Goal: Information Seeking & Learning: Learn about a topic

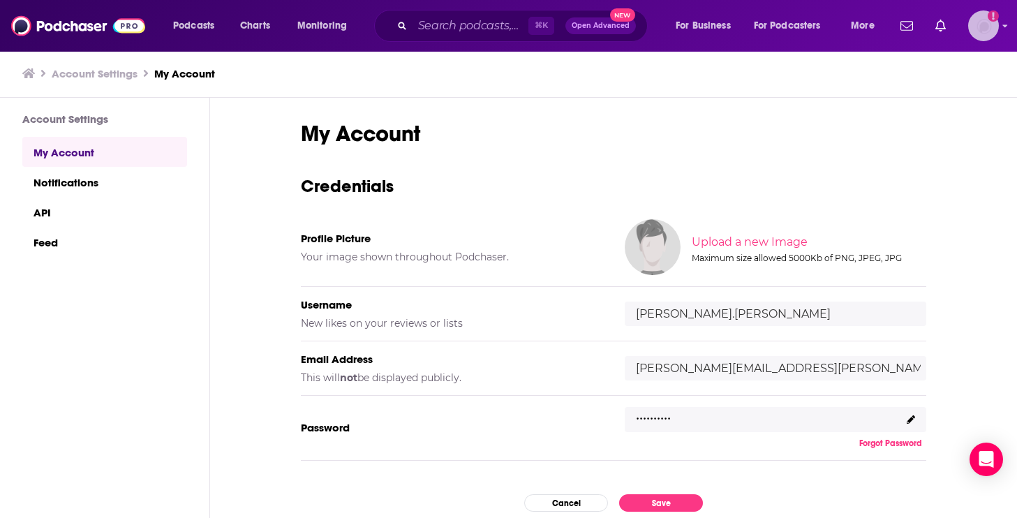
click at [1003, 24] on icon "Show profile menu" at bounding box center [1006, 26] width 6 height 8
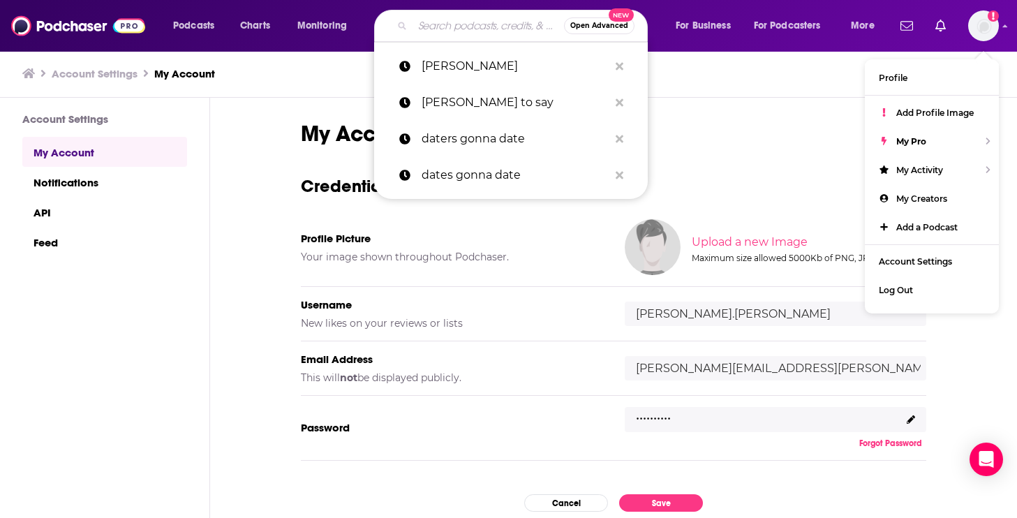
click at [477, 28] on input "Search podcasts, credits, & more..." at bounding box center [489, 26] width 152 height 22
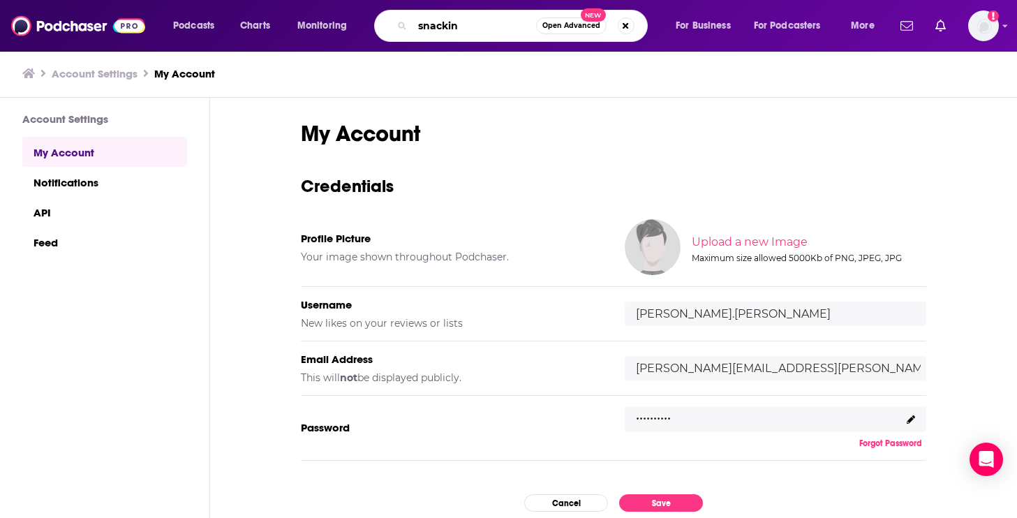
type input "snacking"
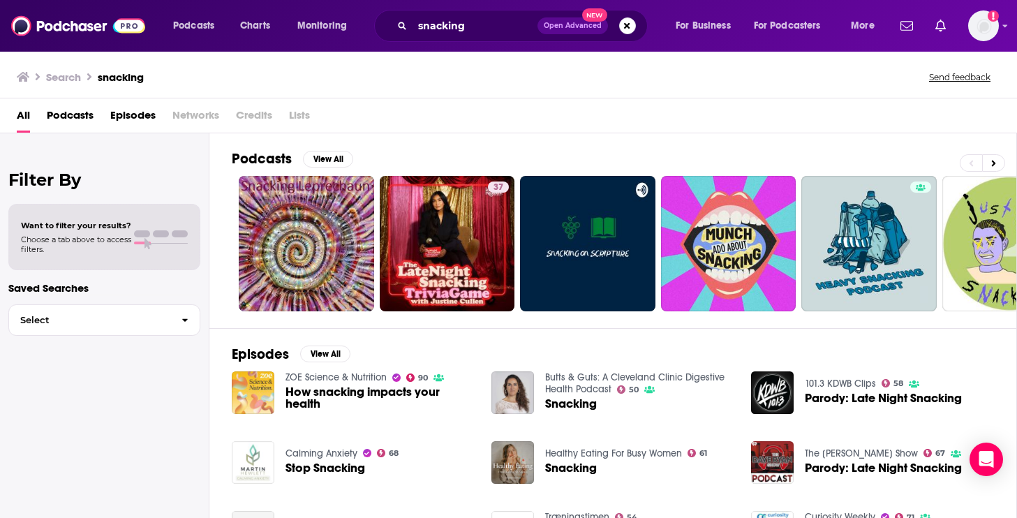
click at [57, 112] on span "Podcasts" at bounding box center [70, 118] width 47 height 29
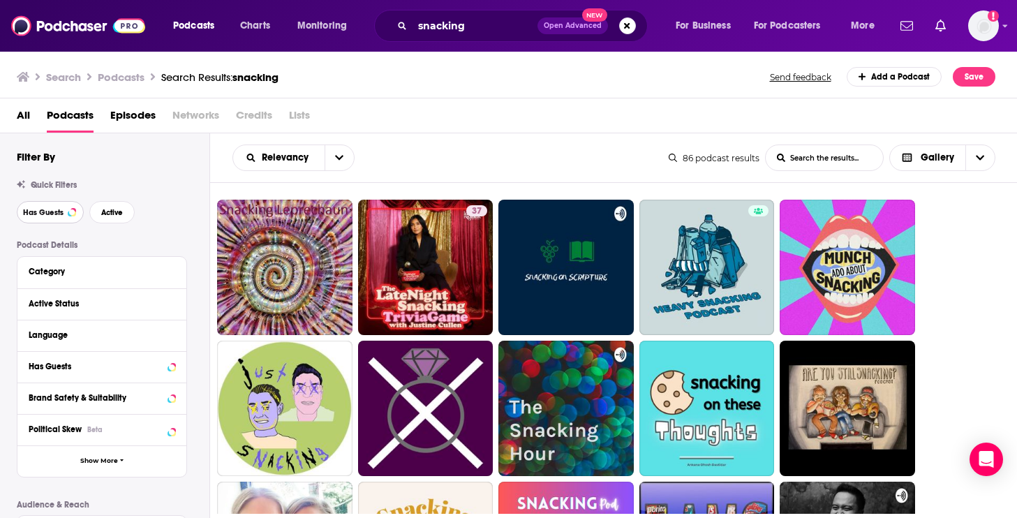
click at [51, 209] on span "Has Guests" at bounding box center [43, 213] width 40 height 8
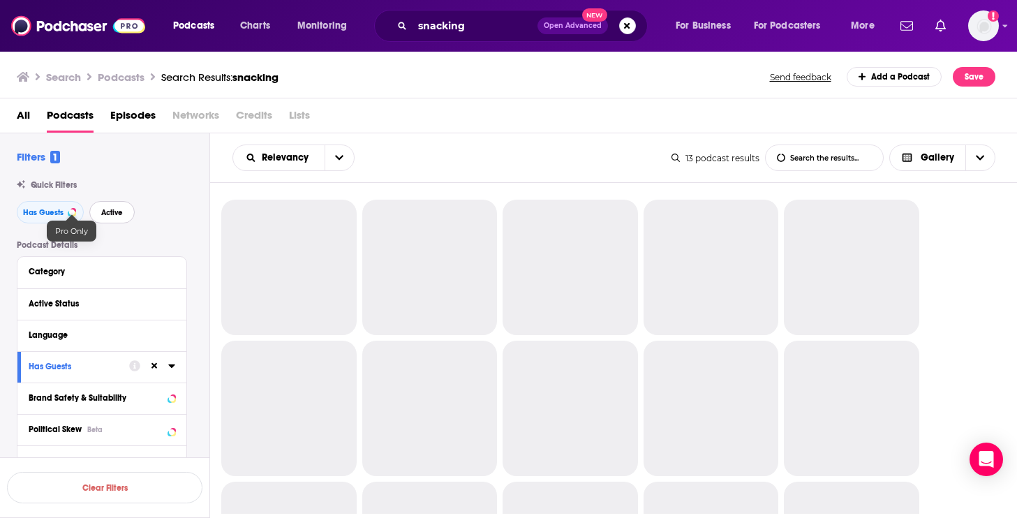
click at [113, 215] on span "Active" at bounding box center [112, 213] width 22 height 8
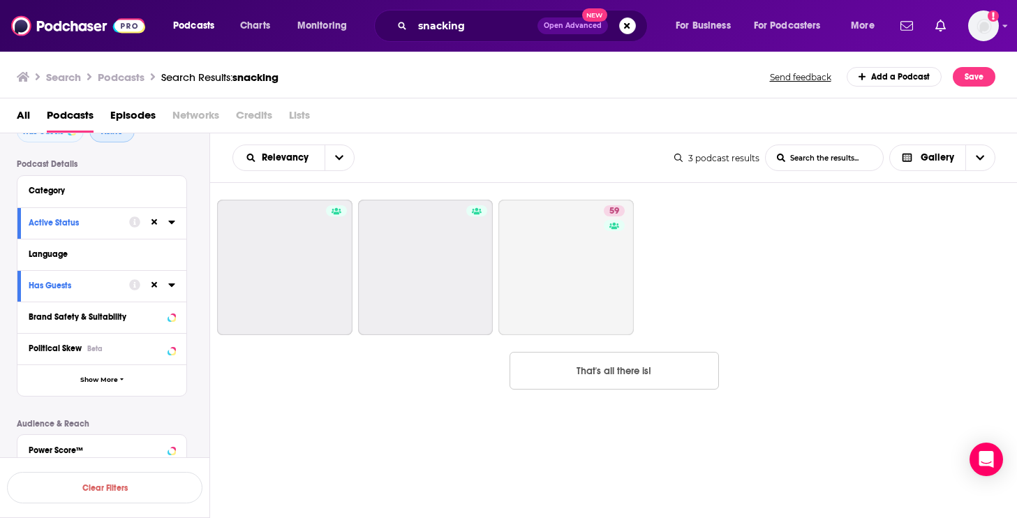
scroll to position [84, 0]
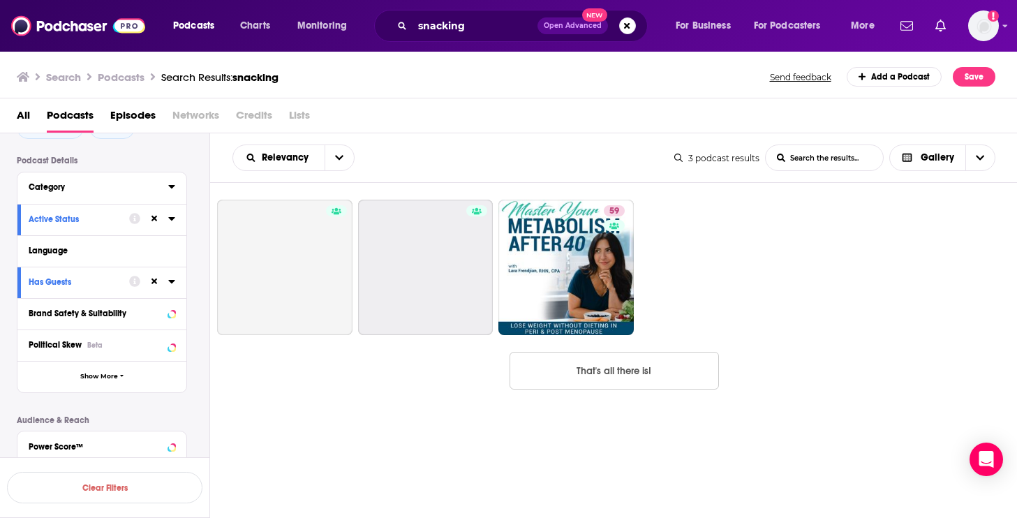
click at [133, 193] on button "Category" at bounding box center [99, 186] width 140 height 17
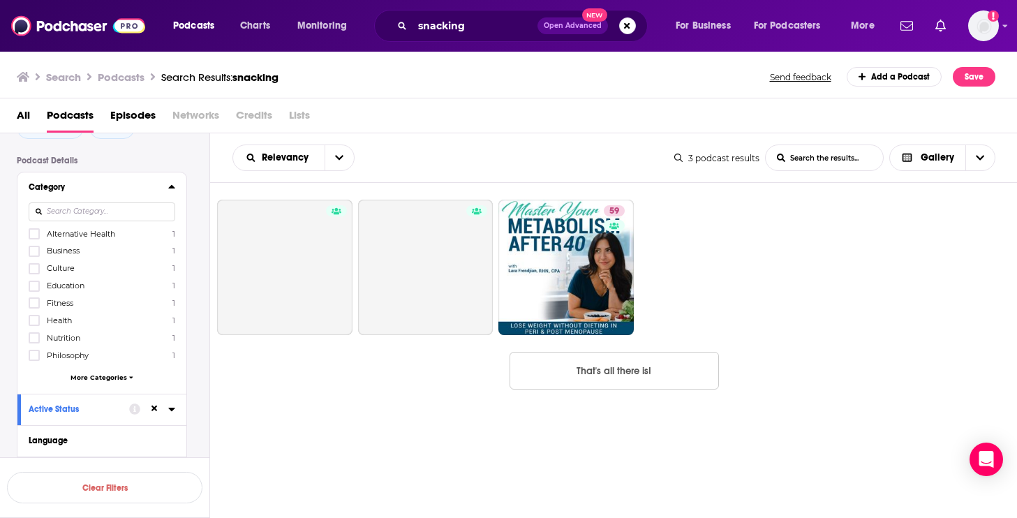
click at [169, 191] on icon at bounding box center [171, 186] width 7 height 11
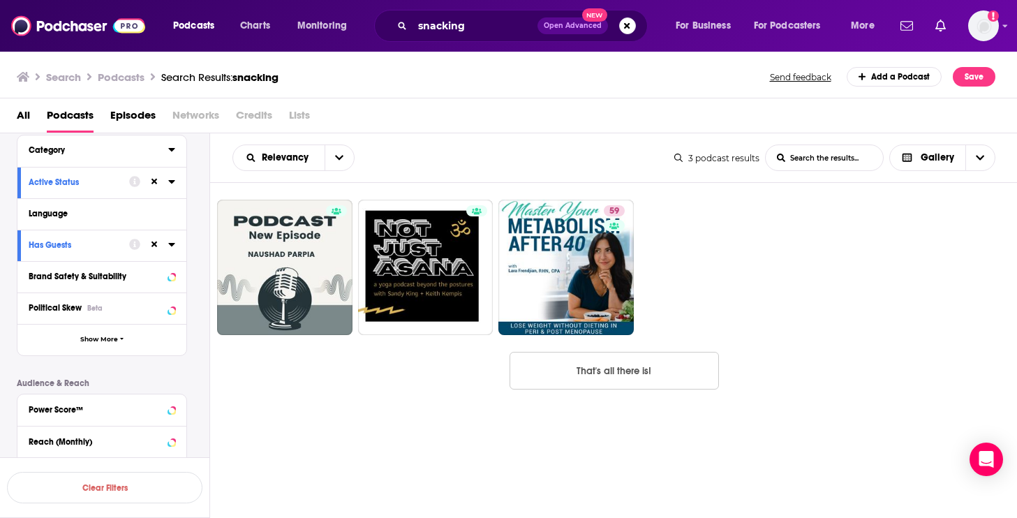
scroll to position [138, 0]
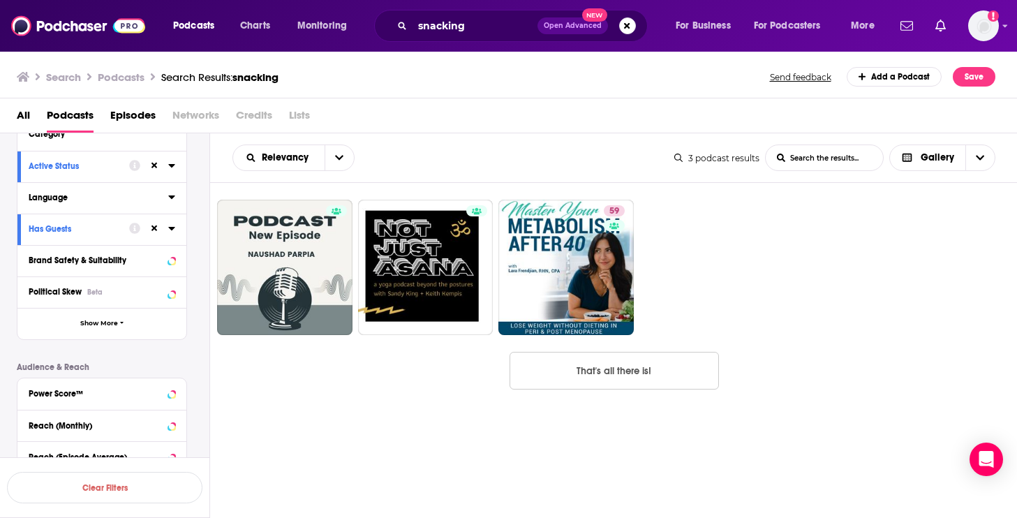
click at [171, 195] on icon at bounding box center [171, 196] width 7 height 11
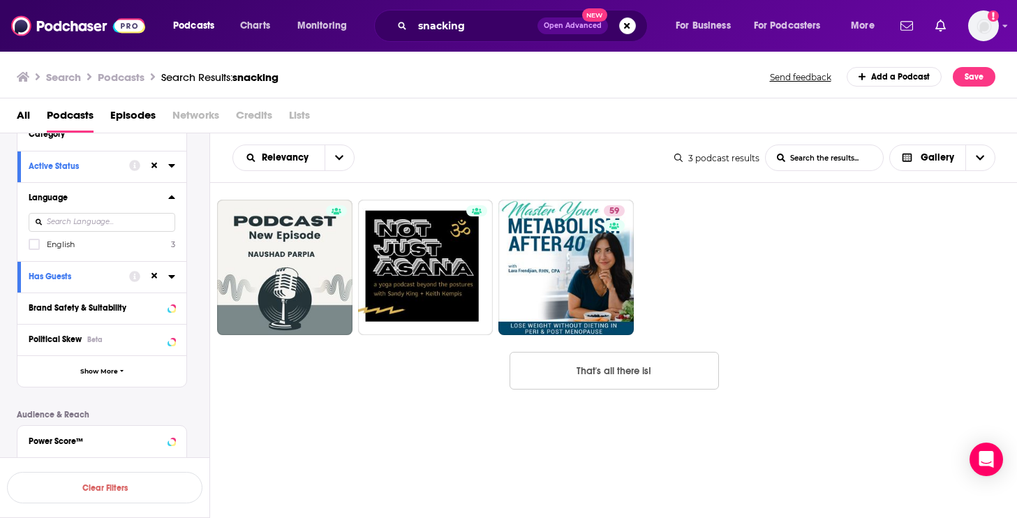
click at [167, 197] on button "Language" at bounding box center [99, 197] width 140 height 17
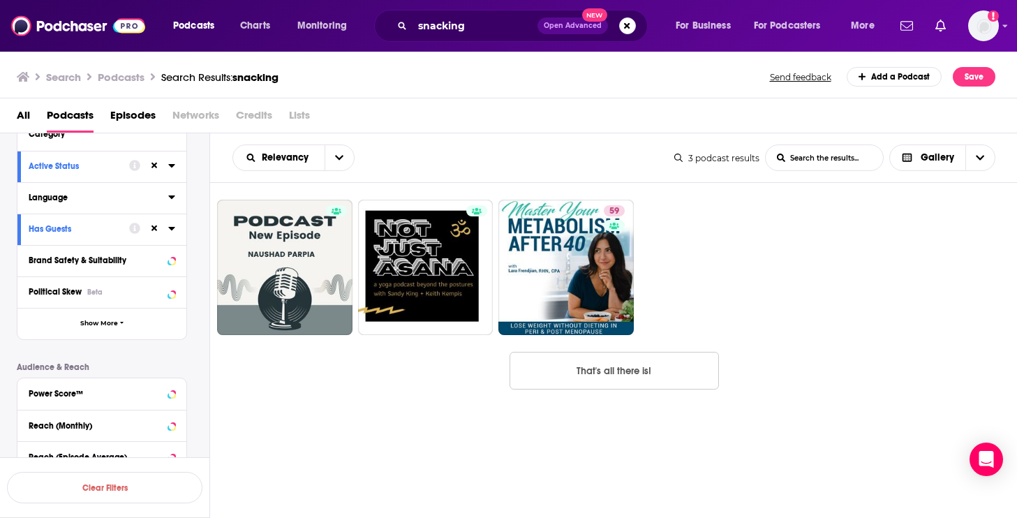
click at [175, 198] on icon at bounding box center [171, 196] width 7 height 11
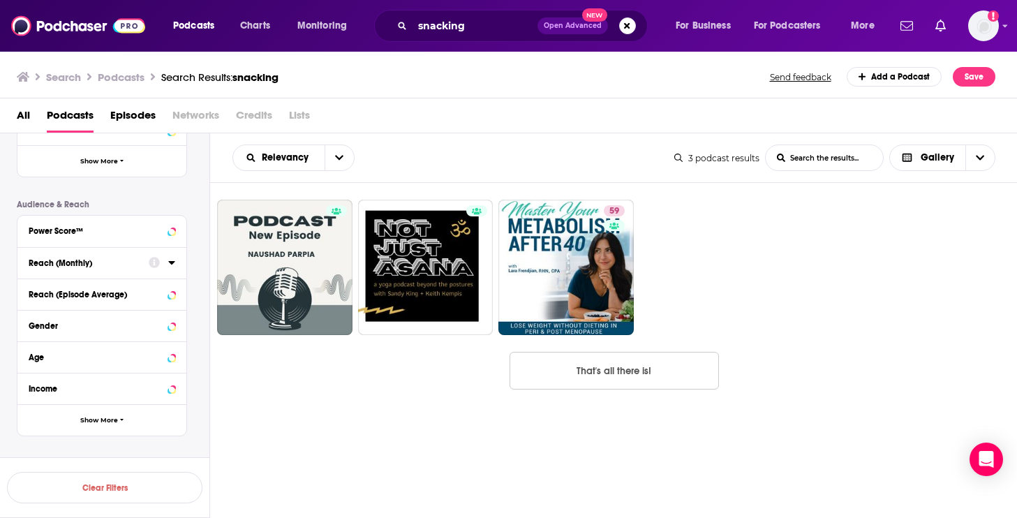
scroll to position [0, 0]
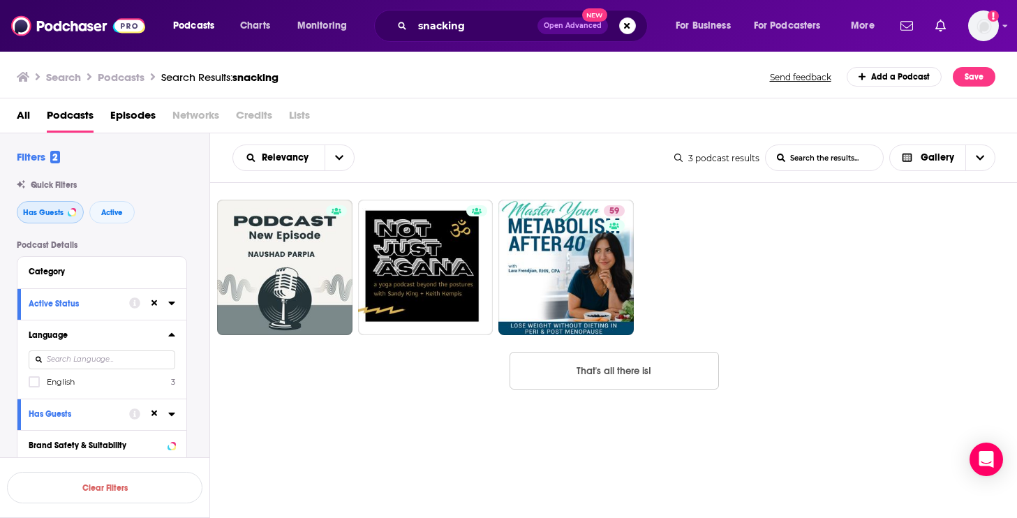
click at [57, 210] on span "Has Guests" at bounding box center [43, 213] width 40 height 8
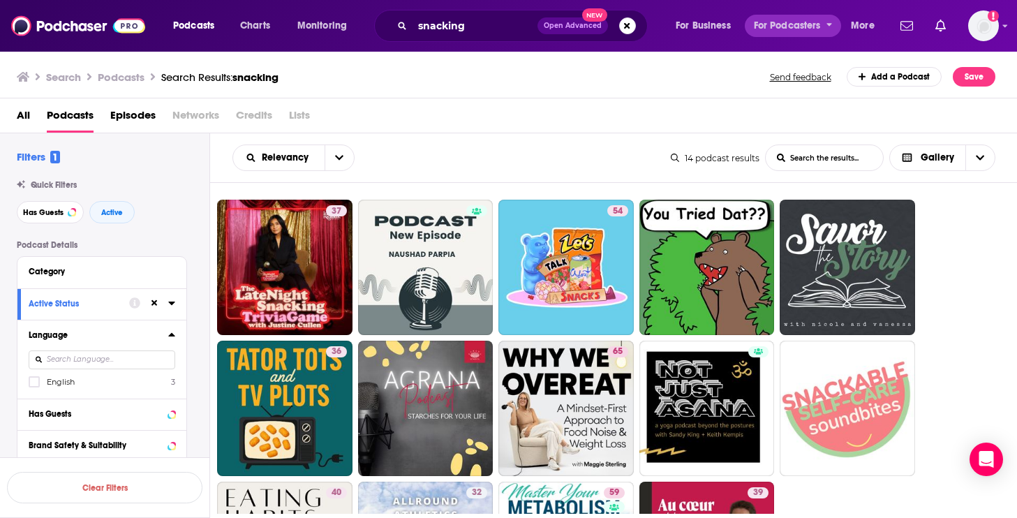
drag, startPoint x: 565, startPoint y: 237, endPoint x: 774, endPoint y: 15, distance: 305.3
click at [0, 0] on div "Podcasts Charts Monitoring snacking Open Advanced New For Business For Podcaste…" at bounding box center [508, 259] width 1017 height 518
click at [443, 23] on input "snacking" at bounding box center [475, 26] width 125 height 22
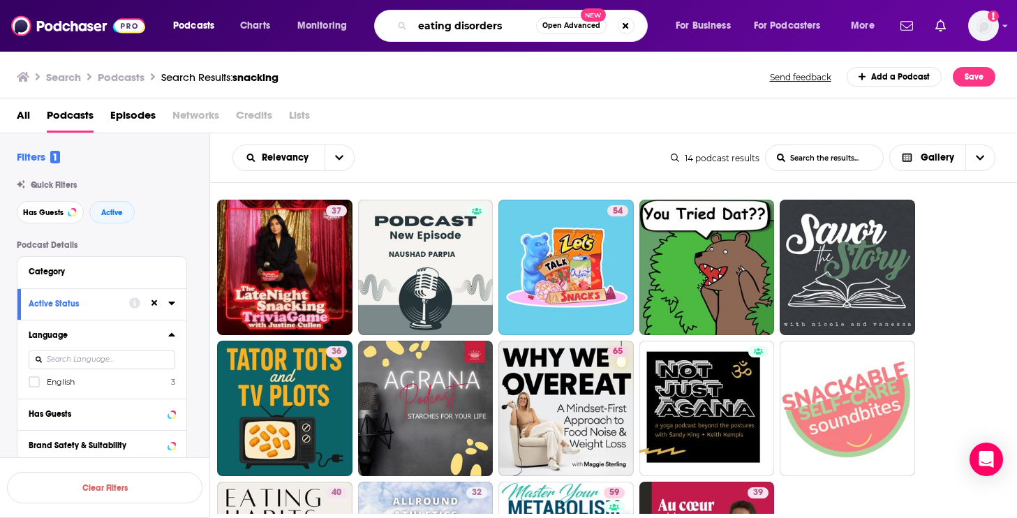
type input "eating disorders"
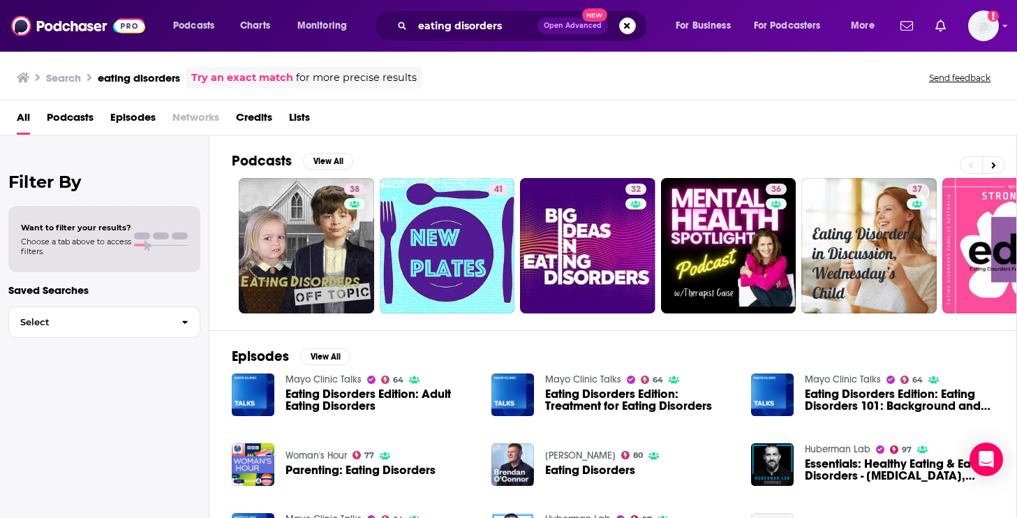
click at [76, 121] on span "Podcasts" at bounding box center [70, 120] width 47 height 29
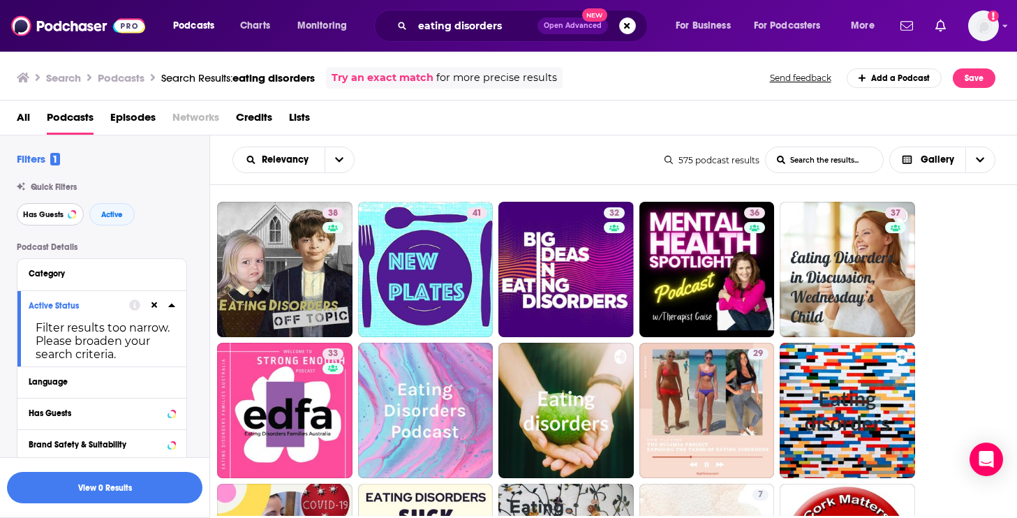
click at [49, 212] on span "Has Guests" at bounding box center [43, 215] width 40 height 8
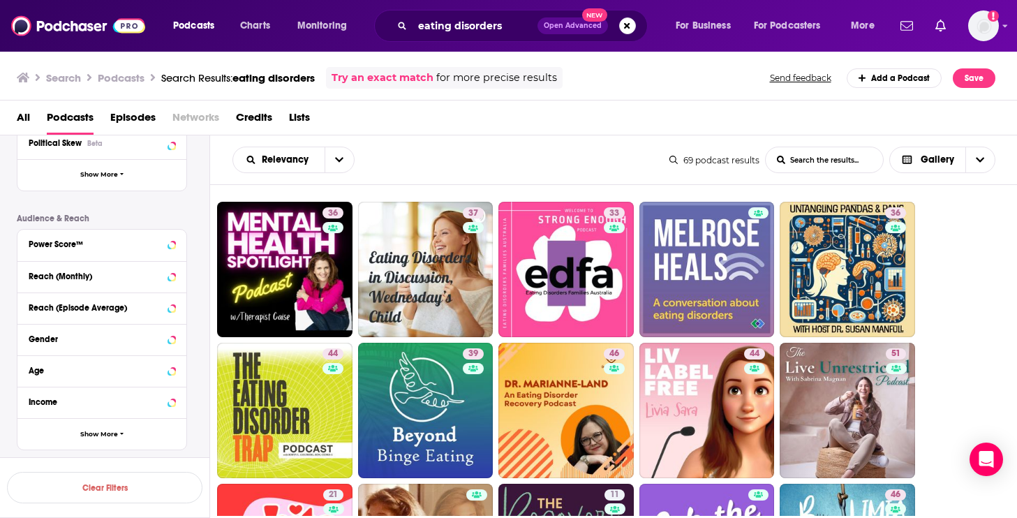
scroll to position [355, 0]
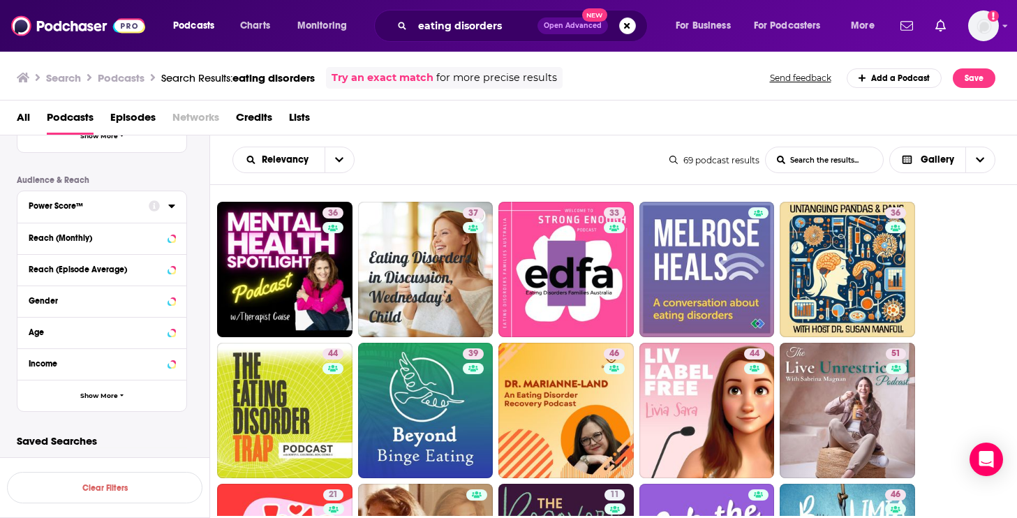
click at [166, 209] on div at bounding box center [162, 205] width 27 height 17
click at [171, 207] on icon at bounding box center [171, 206] width 6 height 3
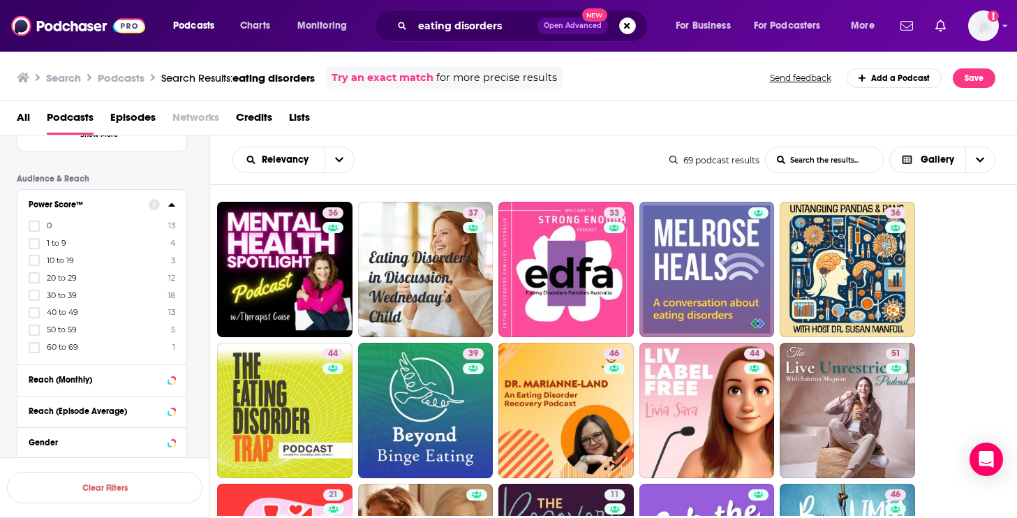
click at [64, 347] on span "60 to 69" at bounding box center [62, 347] width 31 height 10
click at [34, 352] on input "multiSelectOption-60-7" at bounding box center [34, 352] width 0 height 0
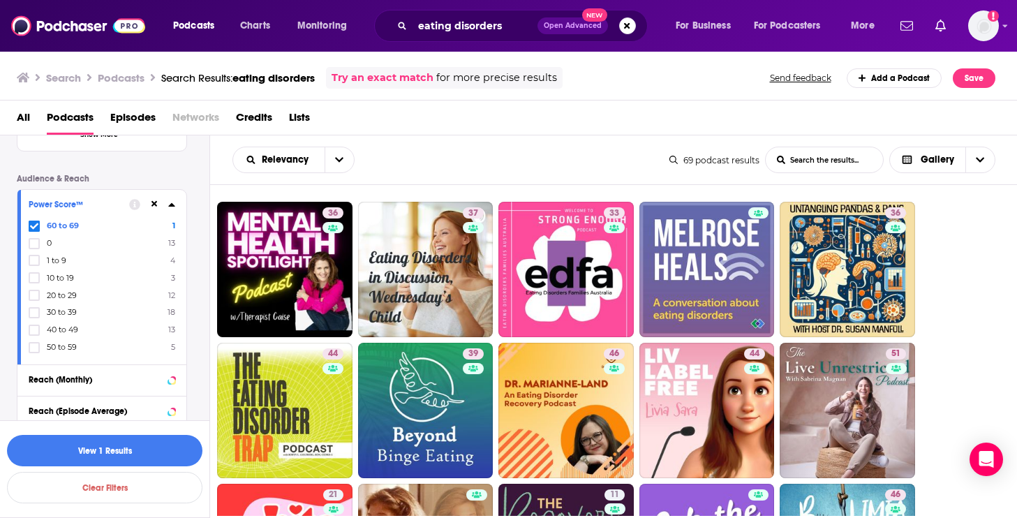
click at [53, 347] on span "50 to 59" at bounding box center [62, 347] width 30 height 10
click at [34, 352] on input "multiSelectOption-50-7" at bounding box center [34, 352] width 0 height 0
click at [53, 347] on span "40 to 49" at bounding box center [62, 347] width 31 height 10
click at [34, 352] on input "multiSelectOption-40-7" at bounding box center [34, 352] width 0 height 0
click at [124, 452] on button "View 19 Results" at bounding box center [104, 450] width 195 height 31
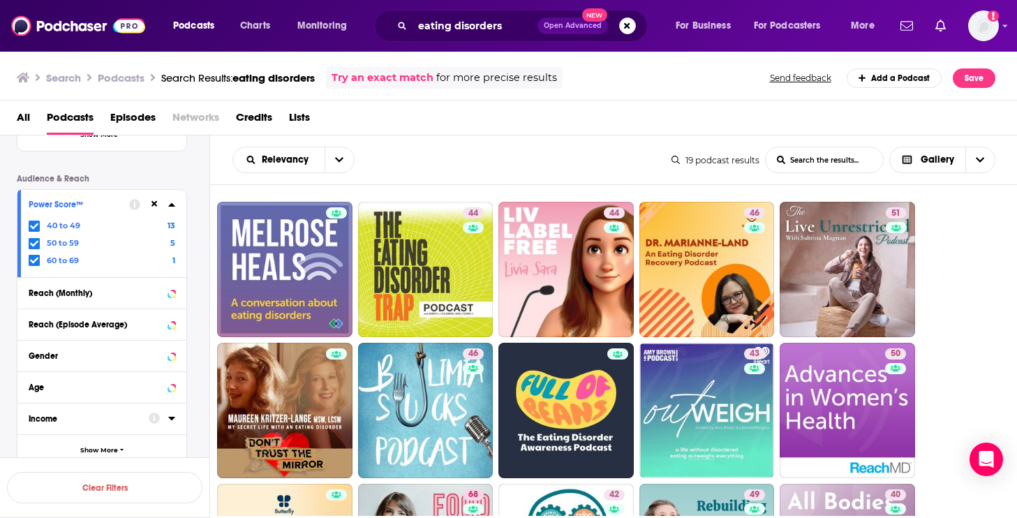
click at [172, 205] on icon at bounding box center [171, 203] width 6 height 3
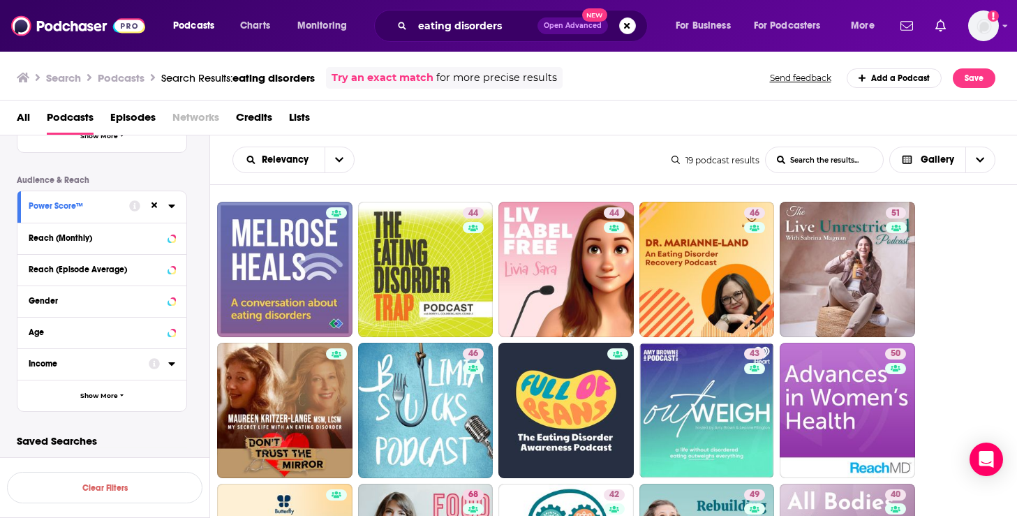
drag, startPoint x: 545, startPoint y: 288, endPoint x: 615, endPoint y: 0, distance: 296.7
click at [0, 0] on div "Podcasts Charts Monitoring eating disorders Open Advanced New For Business For …" at bounding box center [508, 259] width 1017 height 518
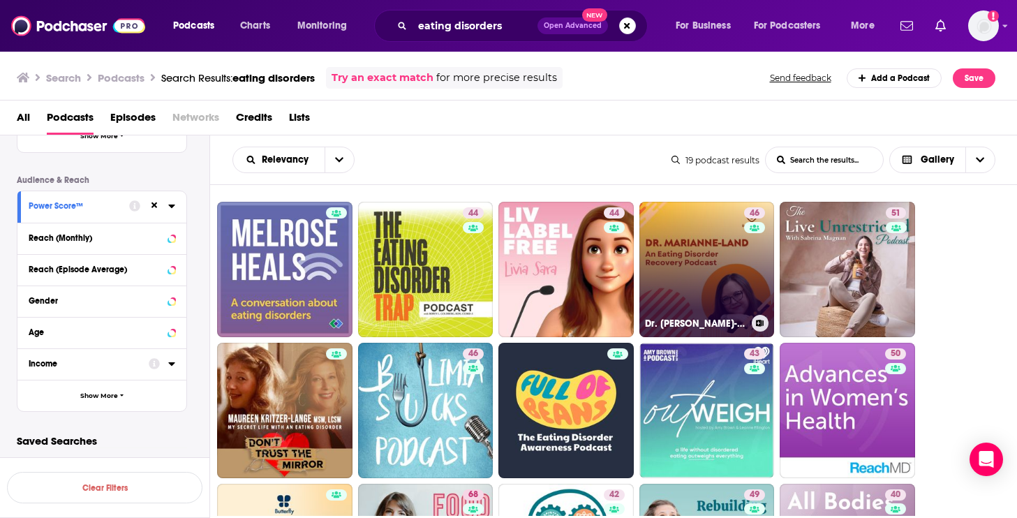
click at [686, 278] on link "46 Dr. Marianne-Land: An Eating Disorder Recovery Podcast" at bounding box center [707, 269] width 135 height 135
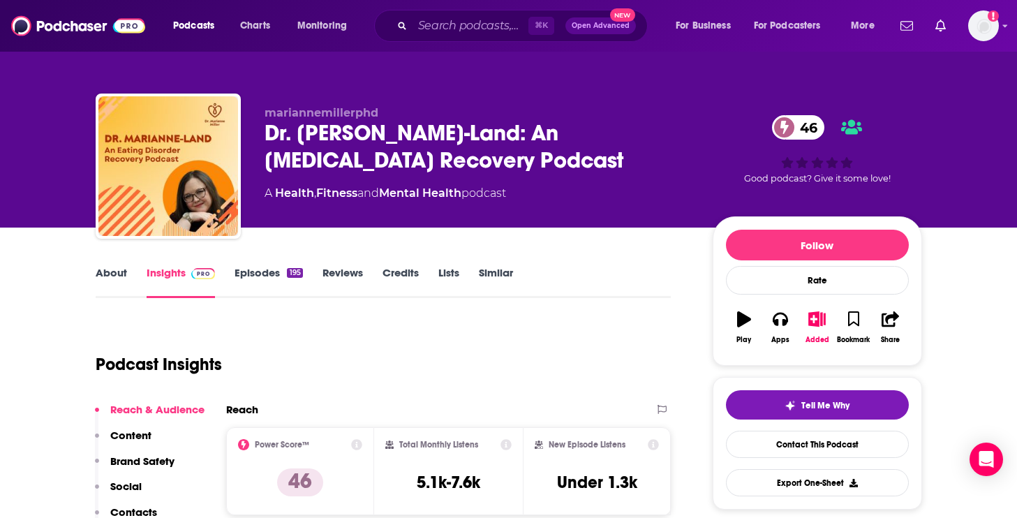
click at [109, 273] on link "About" at bounding box center [111, 282] width 31 height 32
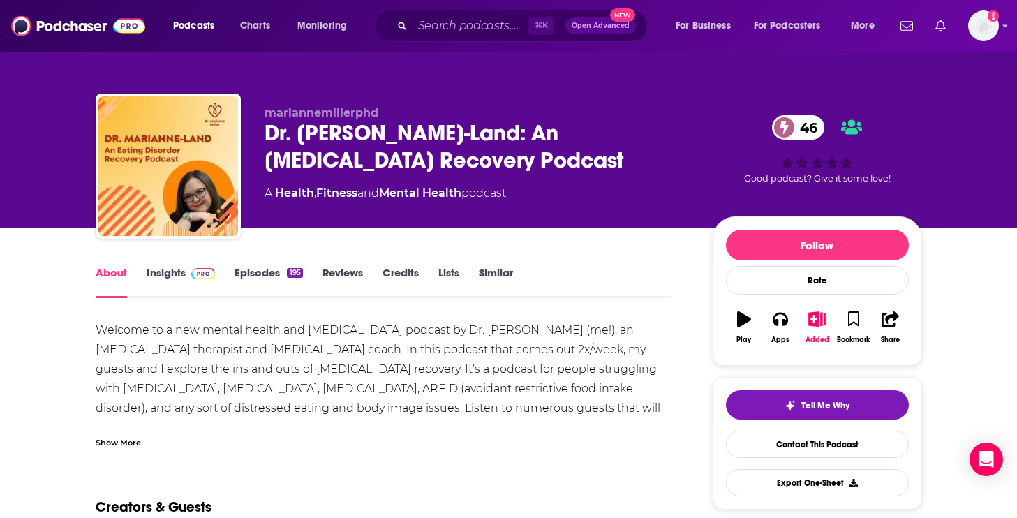
click at [124, 444] on div "Show More" at bounding box center [118, 441] width 45 height 13
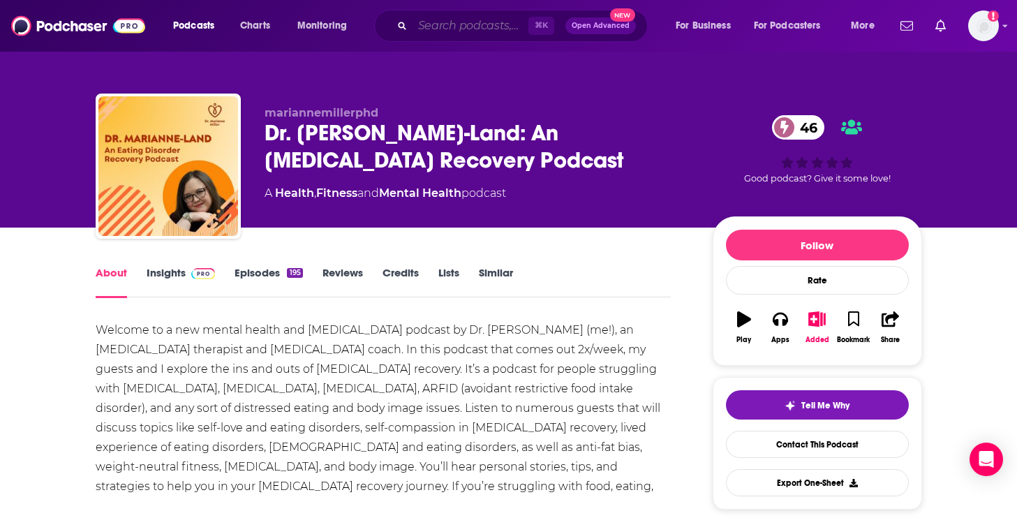
click at [455, 26] on input "Search podcasts, credits, & more..." at bounding box center [471, 26] width 116 height 22
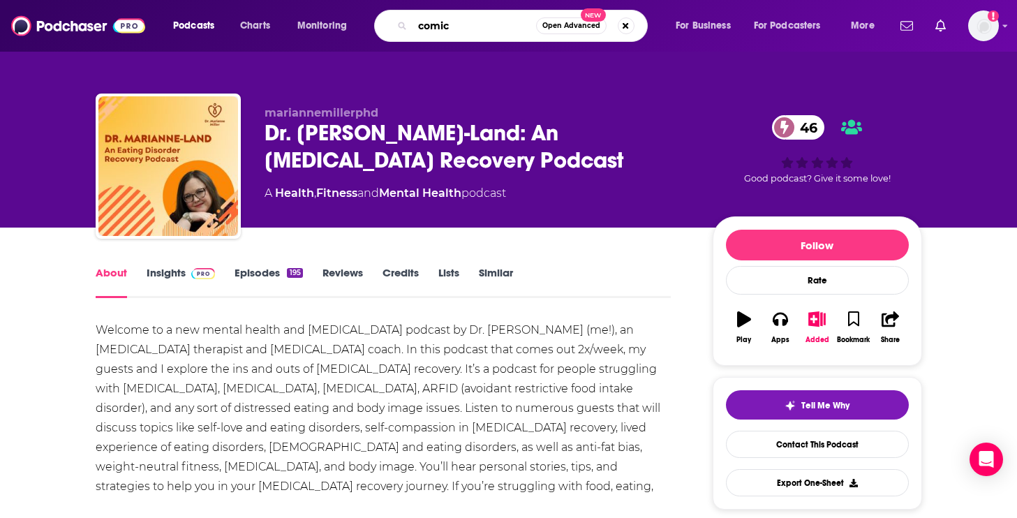
type input "comics"
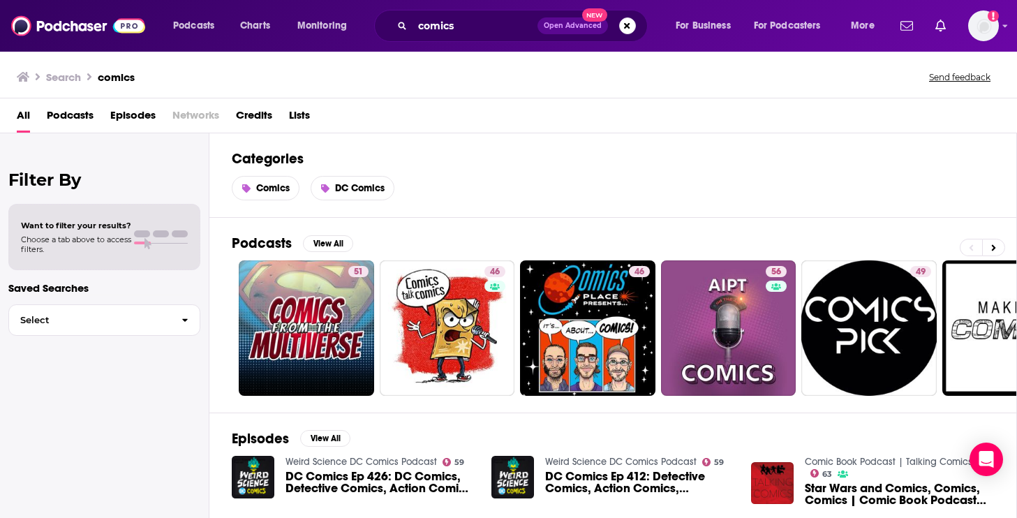
click at [74, 110] on span "Podcasts" at bounding box center [70, 118] width 47 height 29
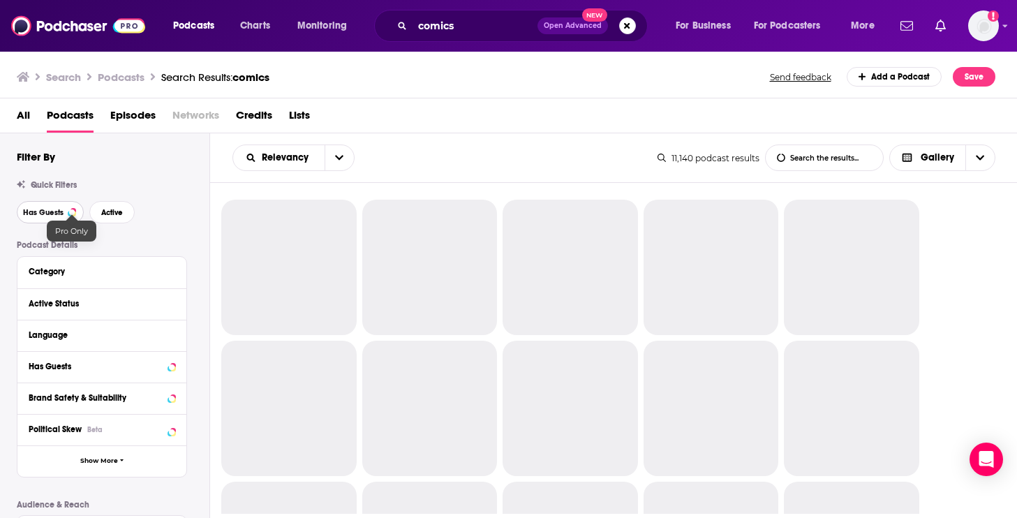
click at [59, 213] on span "Has Guests" at bounding box center [43, 213] width 40 height 8
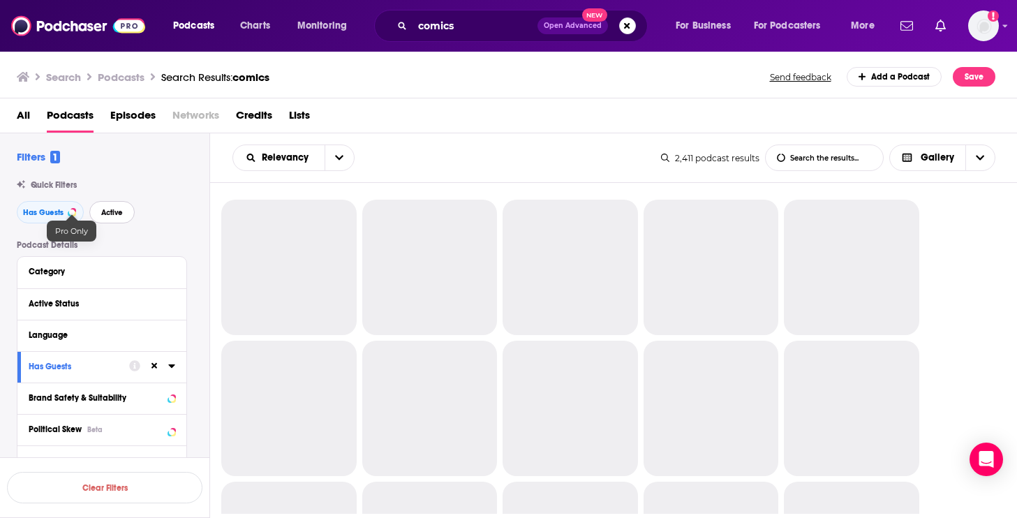
click at [120, 213] on span "Active" at bounding box center [112, 213] width 22 height 8
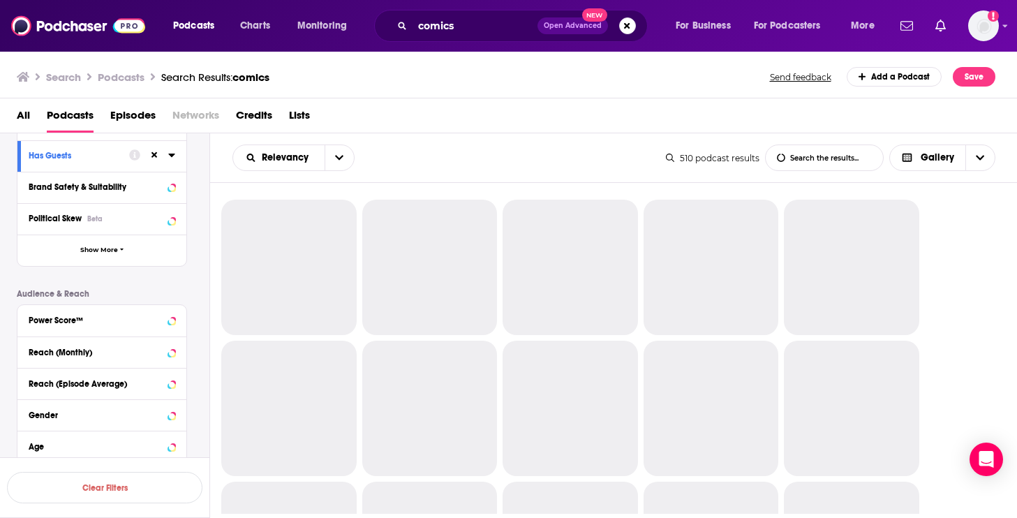
scroll to position [221, 0]
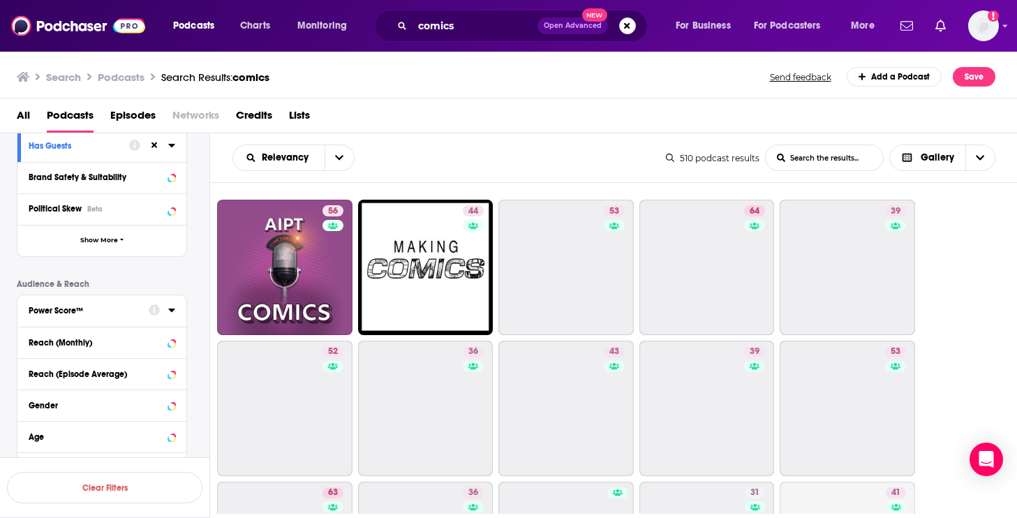
click at [174, 309] on icon at bounding box center [171, 309] width 7 height 11
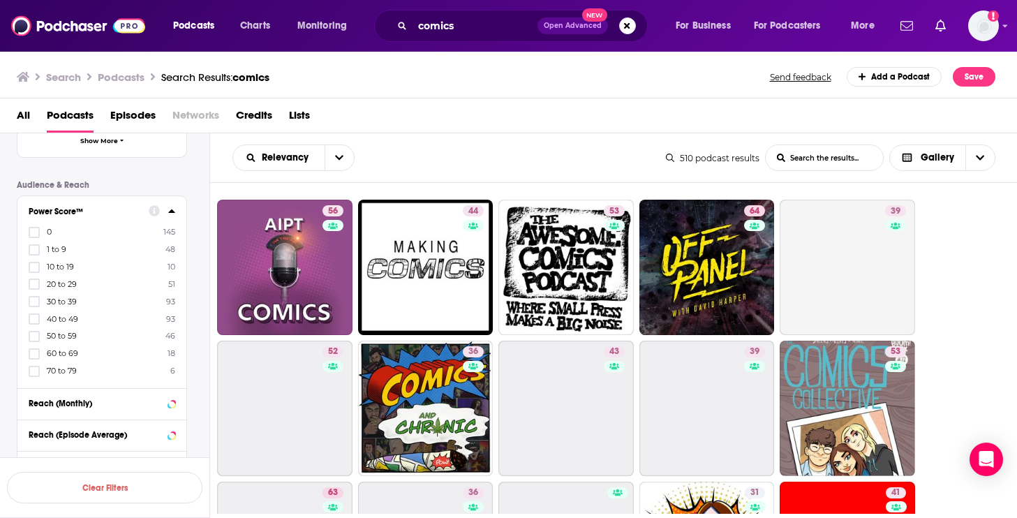
scroll to position [326, 0]
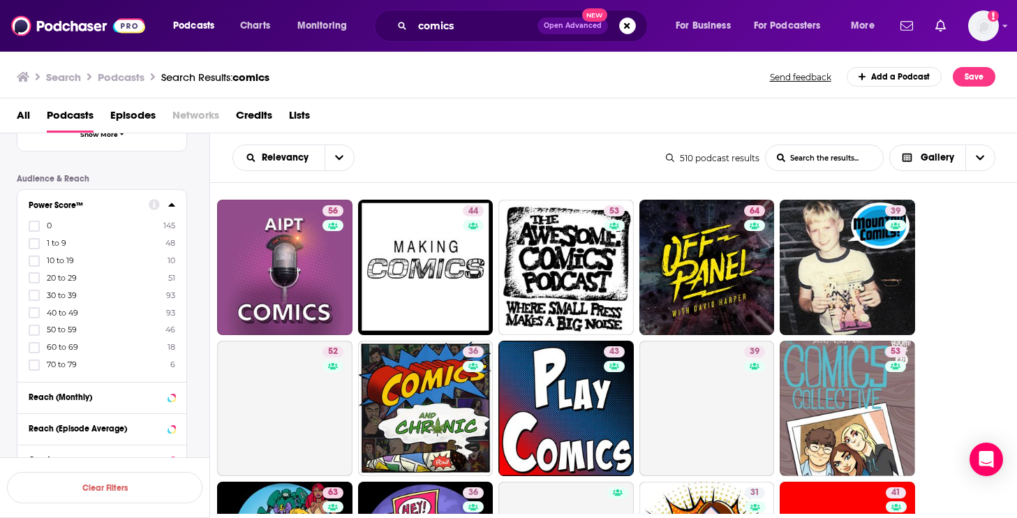
click at [67, 361] on span "70 to 79" at bounding box center [62, 365] width 30 height 10
click at [34, 369] on input "multiSelectOption-70-8" at bounding box center [34, 369] width 0 height 0
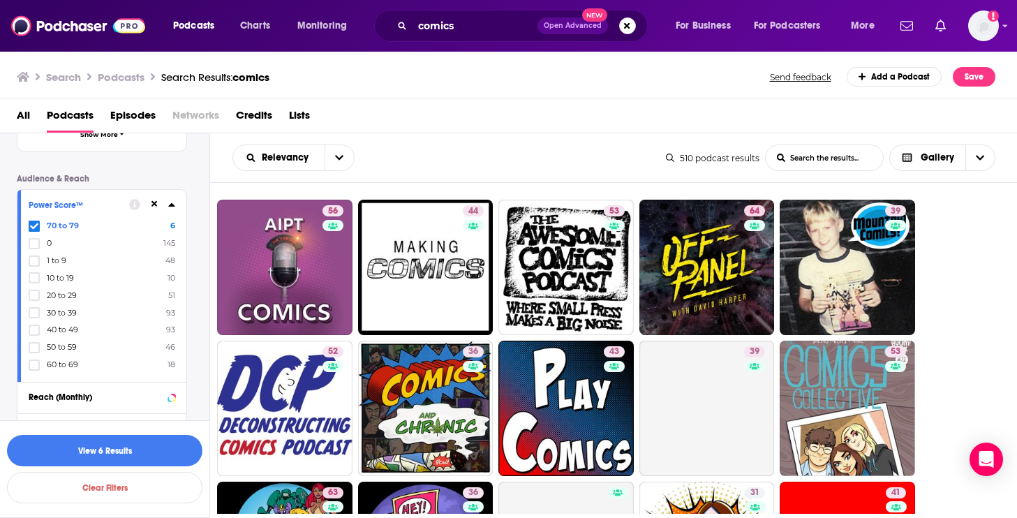
click at [59, 360] on span "60 to 69" at bounding box center [62, 365] width 31 height 10
click at [34, 369] on input "multiSelectOption-60-8" at bounding box center [34, 369] width 0 height 0
click at [56, 362] on span "50 to 59" at bounding box center [62, 365] width 30 height 10
click at [34, 369] on input "multiSelectOption-50-8" at bounding box center [34, 369] width 0 height 0
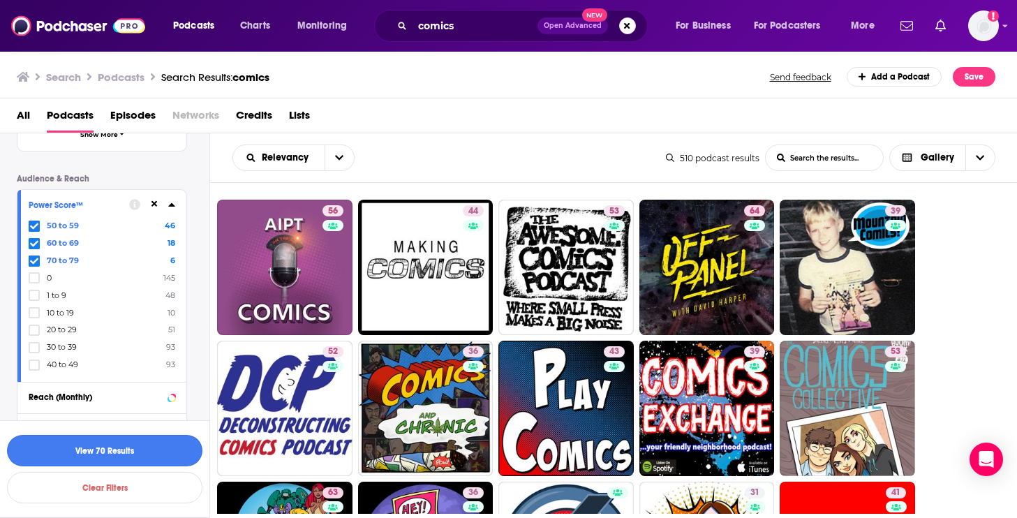
click at [128, 455] on button "View 70 Results" at bounding box center [104, 450] width 195 height 31
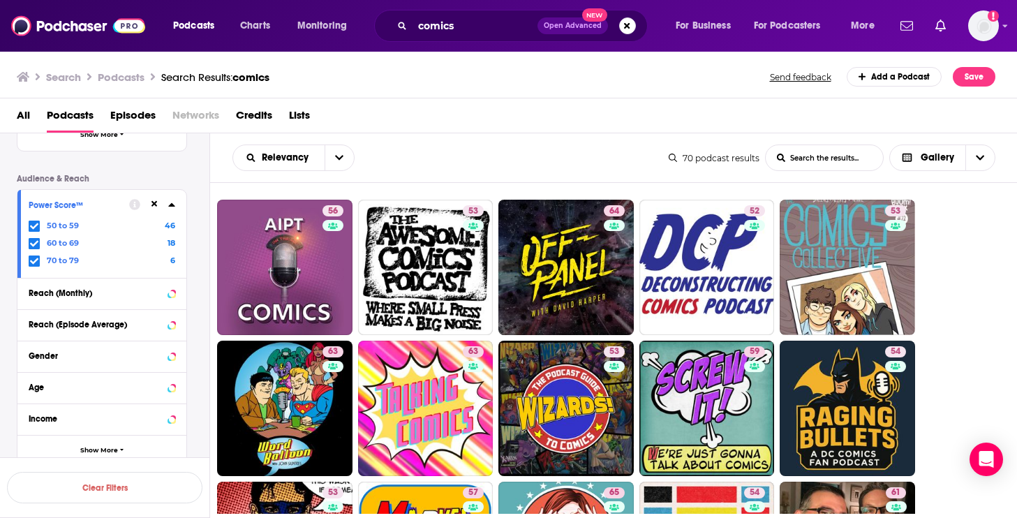
click at [169, 205] on icon at bounding box center [171, 204] width 7 height 11
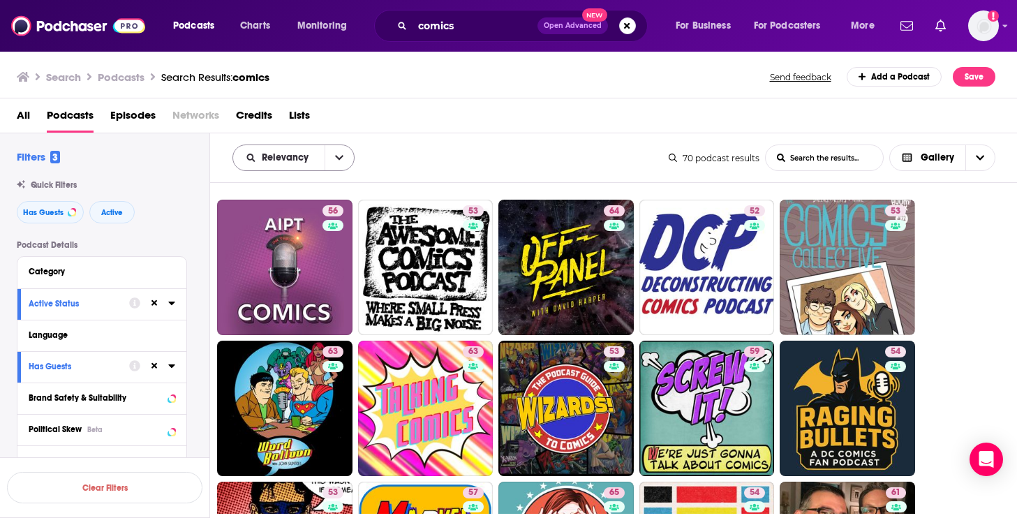
click at [344, 161] on button "open menu" at bounding box center [339, 157] width 29 height 25
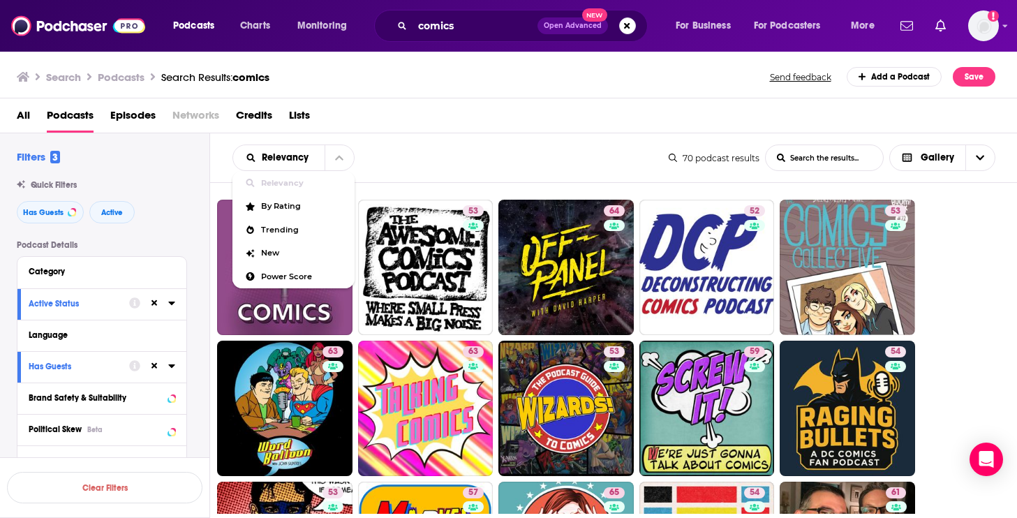
click at [403, 152] on div "Relevancy Relevancy By Rating Trending New Power Score List Search Input Search…" at bounding box center [450, 158] width 436 height 27
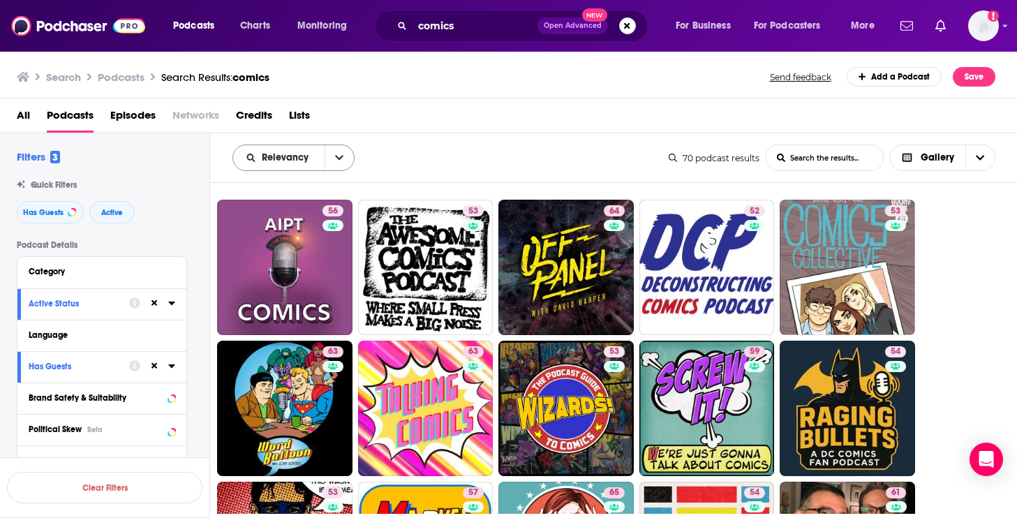
click at [335, 153] on icon "open menu" at bounding box center [339, 158] width 8 height 10
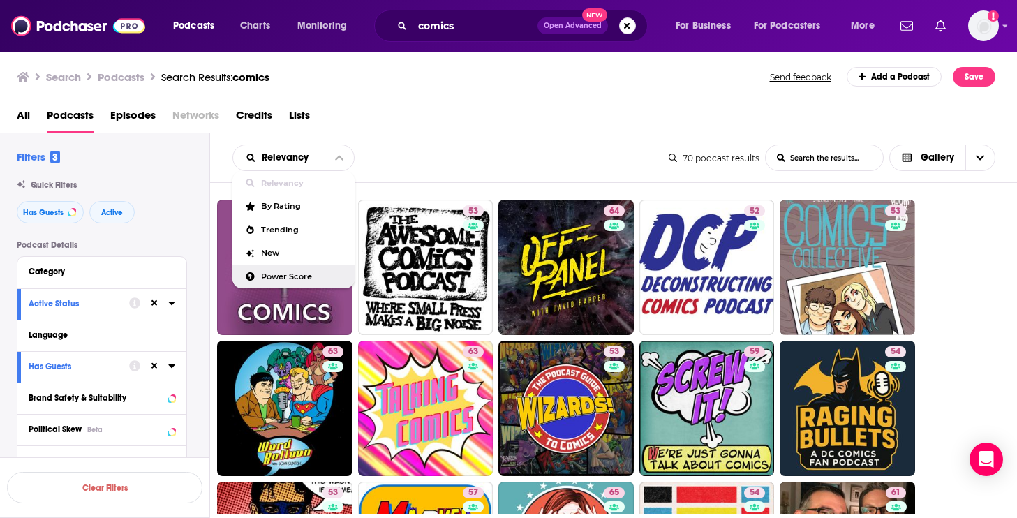
click at [276, 270] on div "Power Score" at bounding box center [293, 277] width 122 height 24
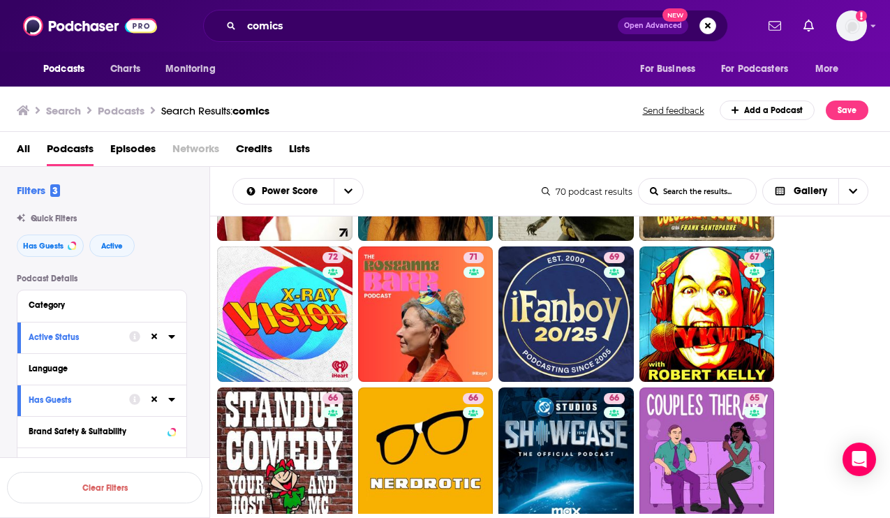
scroll to position [138, 0]
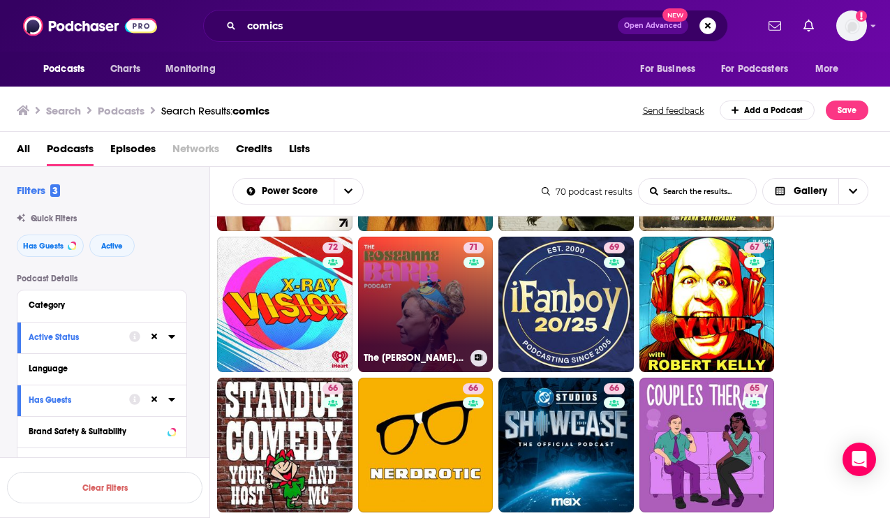
click at [429, 320] on link "71 The Roseanne Barr Podcast" at bounding box center [425, 304] width 135 height 135
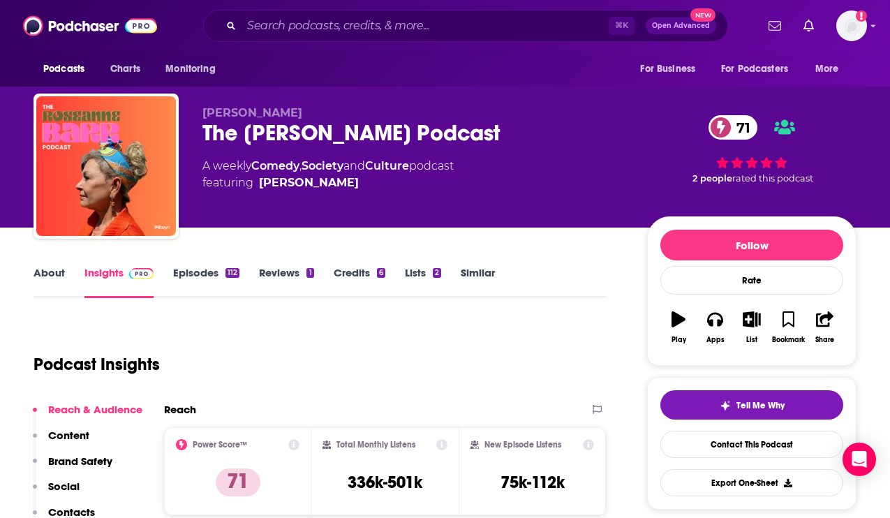
click at [50, 279] on link "About" at bounding box center [49, 282] width 31 height 32
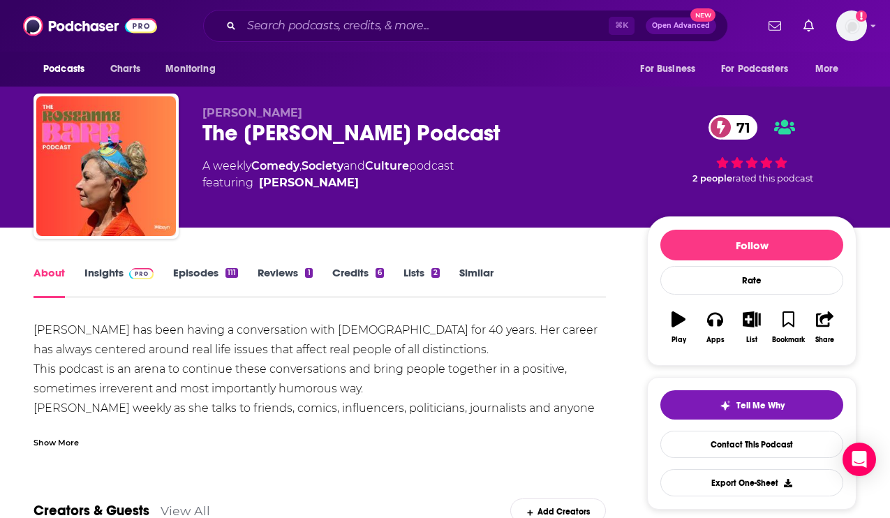
click at [47, 441] on div "Show More" at bounding box center [56, 441] width 45 height 13
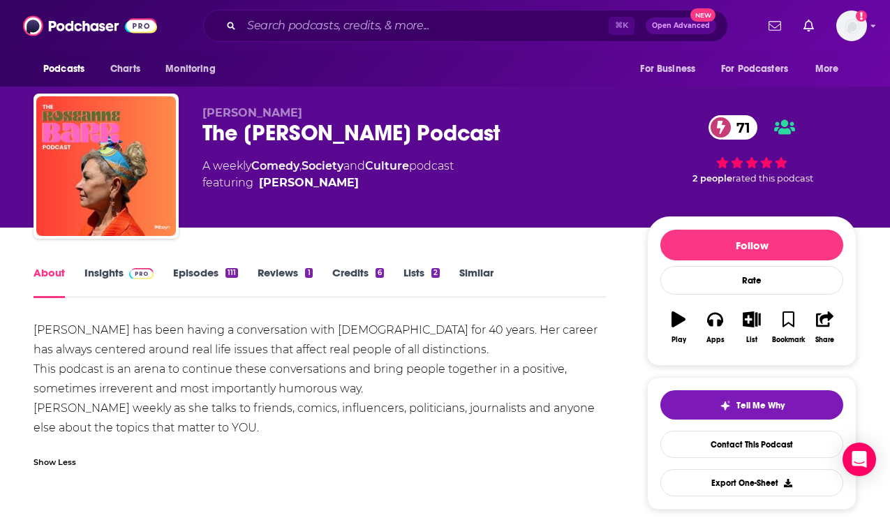
click at [102, 274] on link "Insights" at bounding box center [118, 282] width 69 height 32
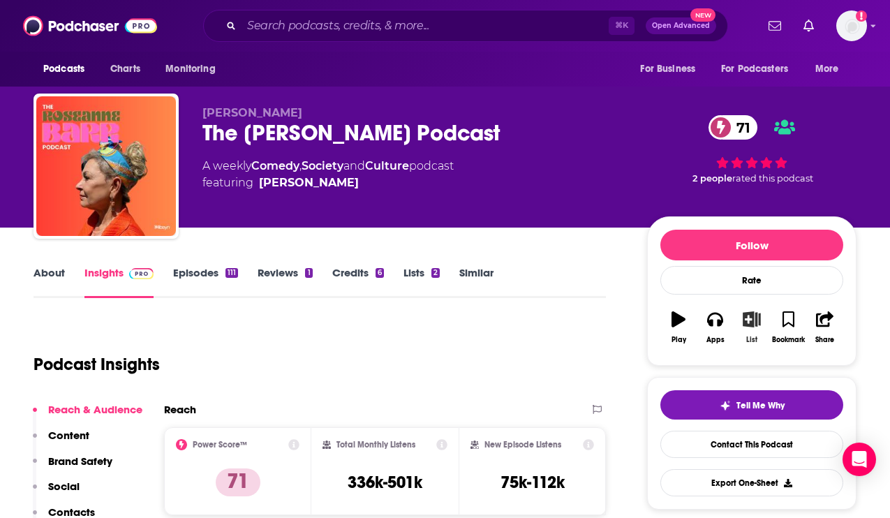
click at [759, 327] on button "List" at bounding box center [752, 327] width 36 height 50
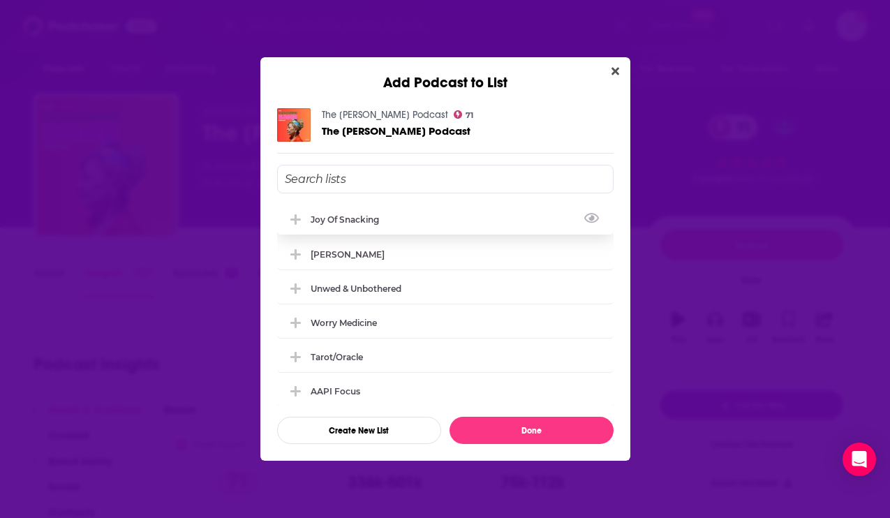
click at [408, 214] on div "Joy of Snacking" at bounding box center [445, 219] width 337 height 31
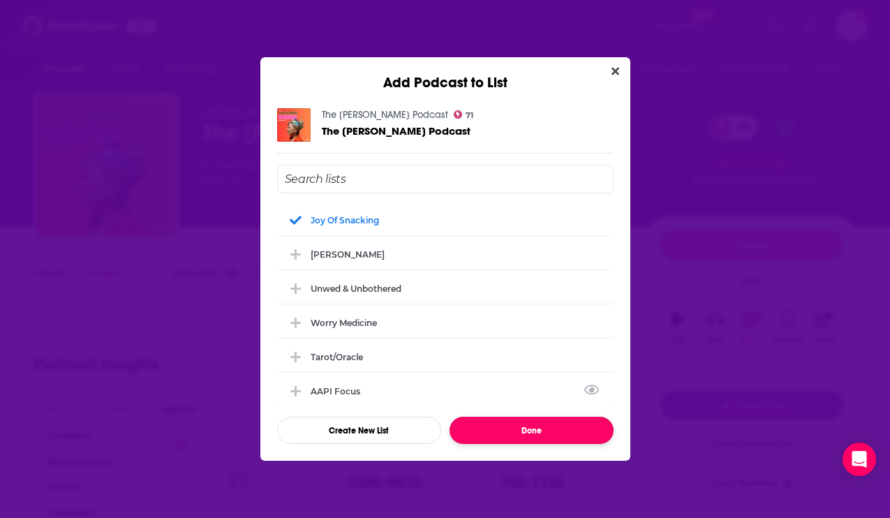
click at [517, 433] on button "Done" at bounding box center [532, 430] width 164 height 27
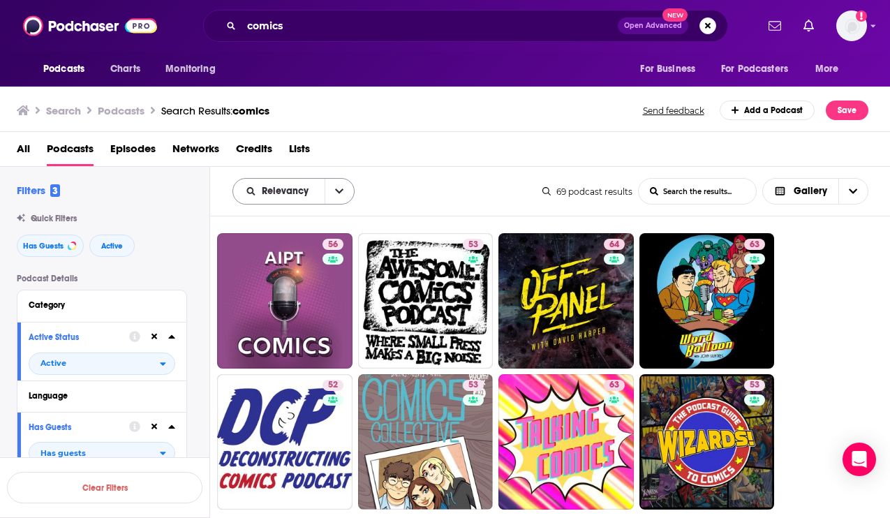
click at [330, 186] on button "open menu" at bounding box center [339, 191] width 29 height 25
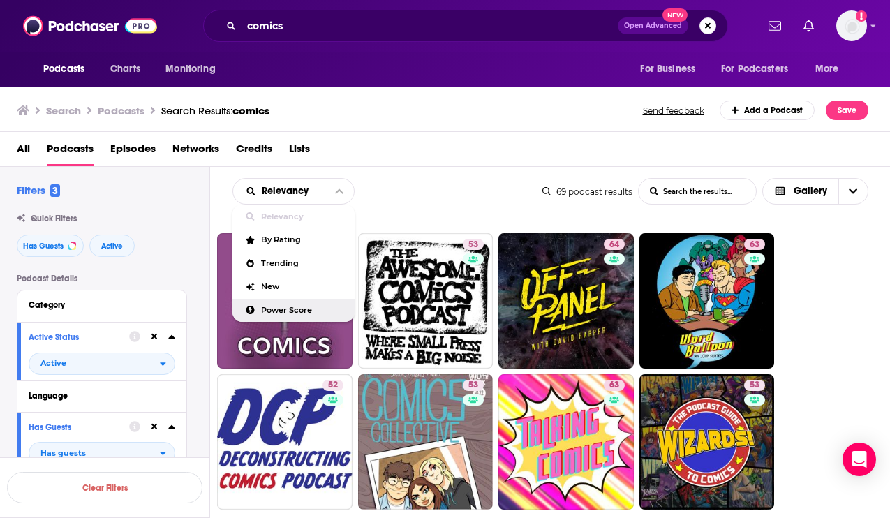
click at [287, 308] on span "Power Score" at bounding box center [302, 311] width 82 height 8
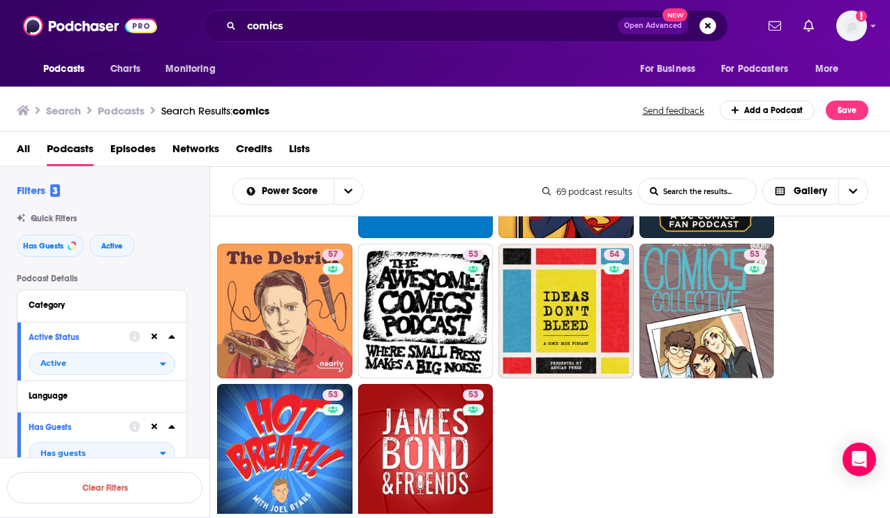
scroll to position [1549, 0]
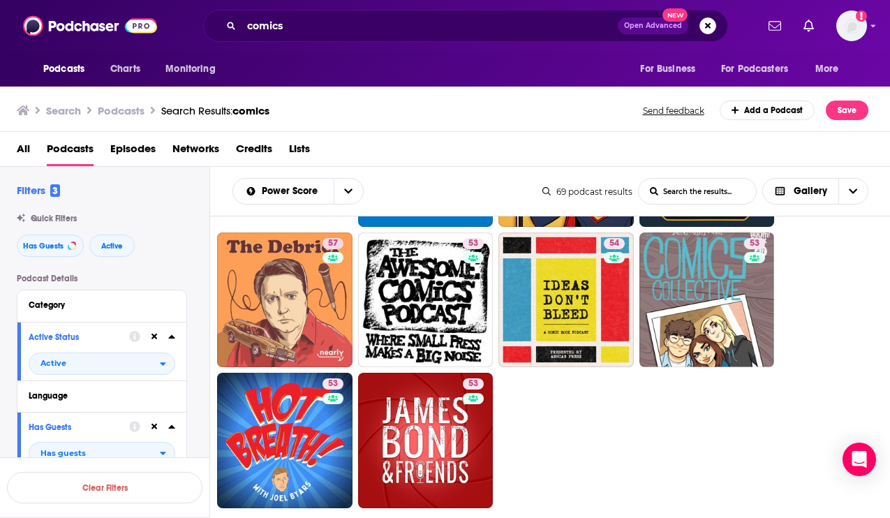
drag, startPoint x: 555, startPoint y: 305, endPoint x: 367, endPoint y: 0, distance: 358.3
click at [0, 0] on div "Podcasts Charts Monitoring comics Open Advanced New For Business For Podcasters…" at bounding box center [445, 259] width 890 height 518
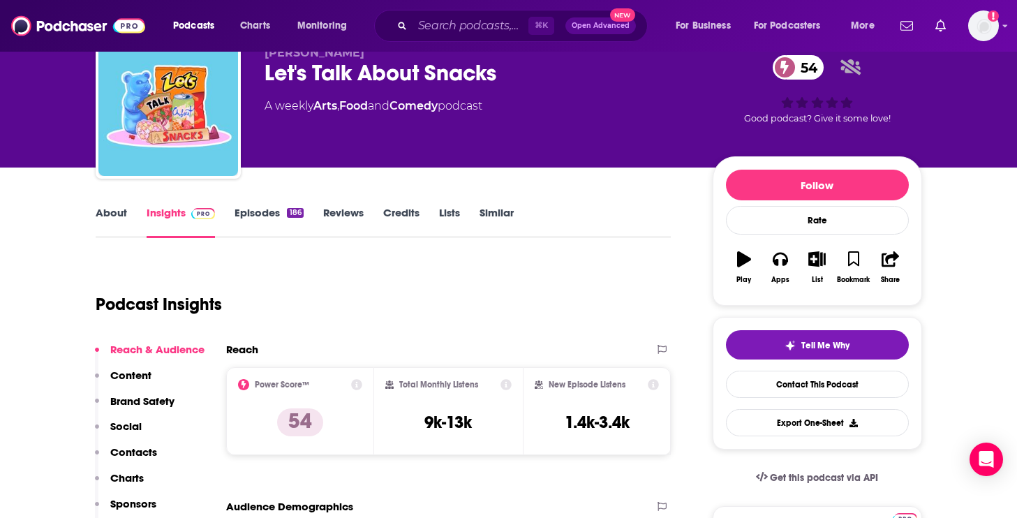
scroll to position [66, 0]
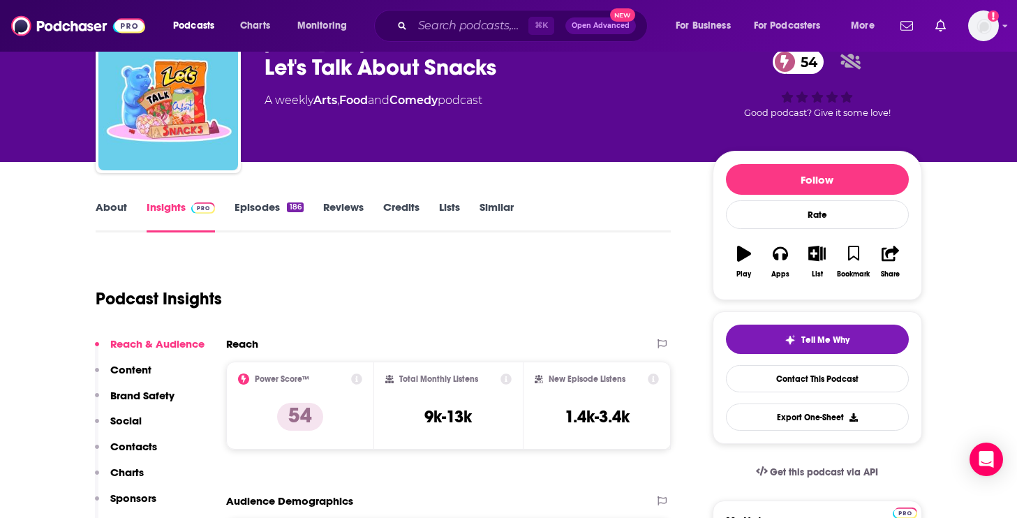
click at [110, 200] on link "About" at bounding box center [111, 216] width 31 height 32
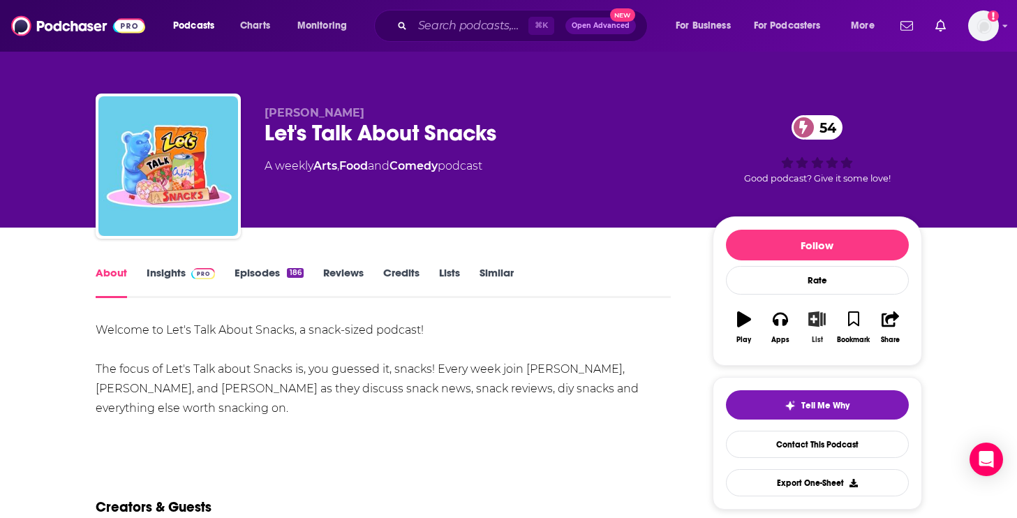
click at [819, 320] on icon "button" at bounding box center [817, 318] width 17 height 15
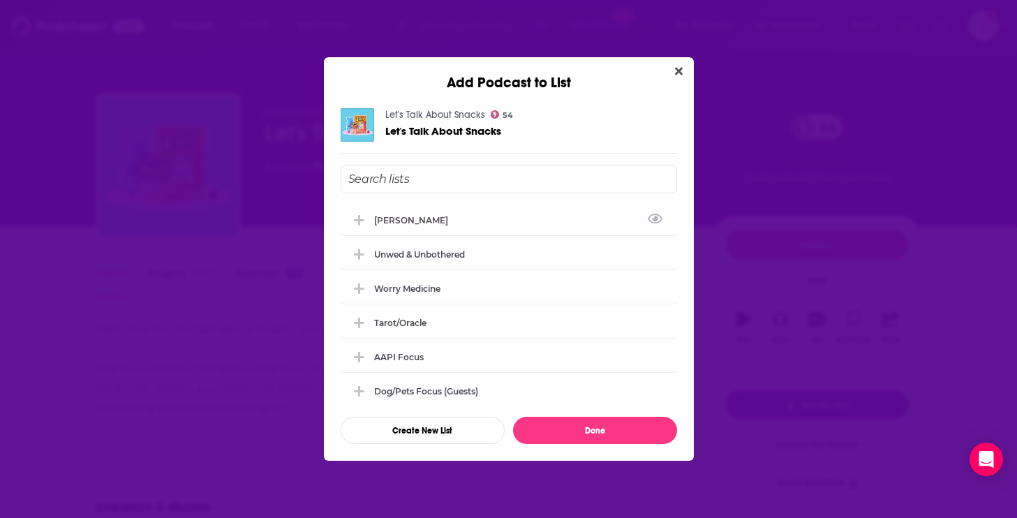
click at [459, 188] on input "Add Podcast To List" at bounding box center [509, 179] width 337 height 29
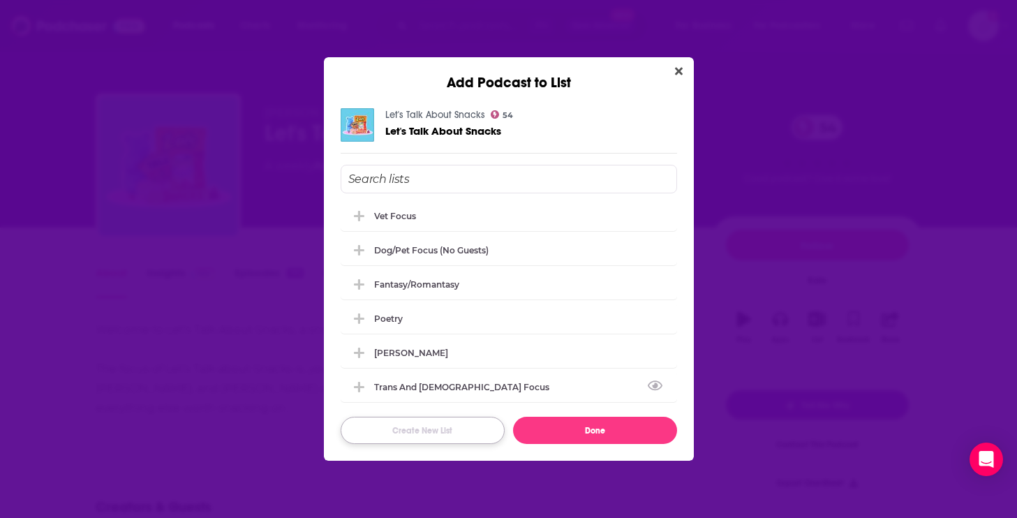
click at [432, 421] on button "Create New List" at bounding box center [423, 430] width 164 height 27
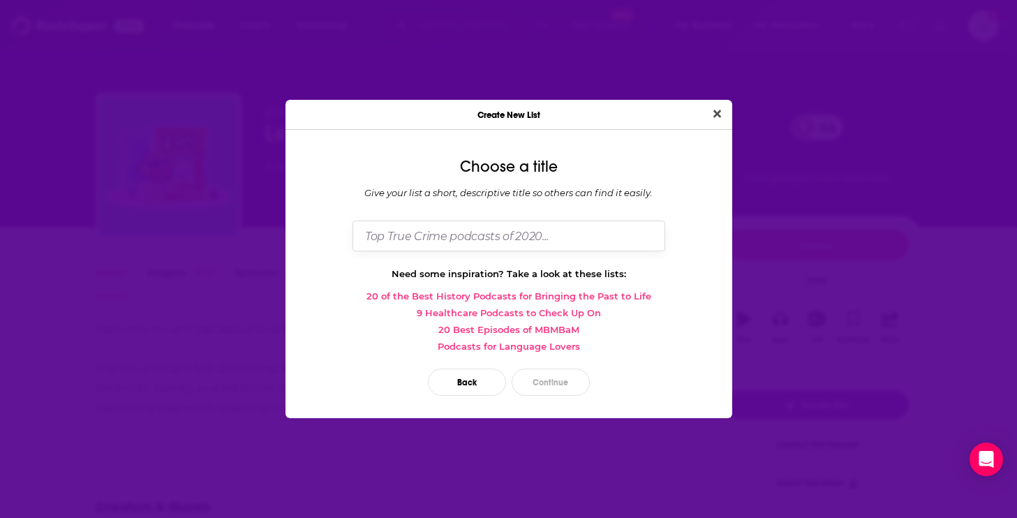
click at [473, 227] on input "Dialog" at bounding box center [509, 236] width 313 height 30
type input "Joy of Snacking"
click at [558, 382] on button "Continue" at bounding box center [551, 382] width 78 height 27
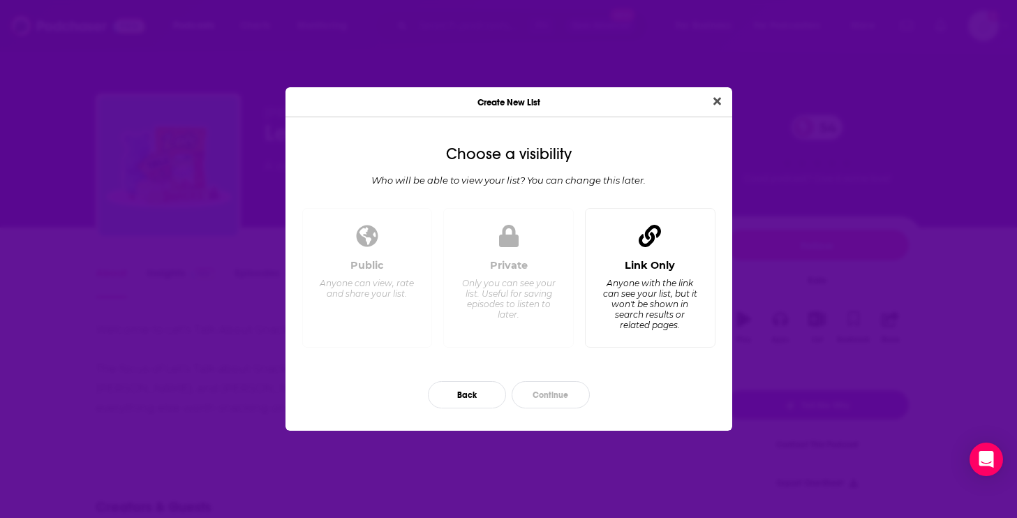
click at [638, 315] on div "Anyone with the link can see your list, but it won't be shown in search results…" at bounding box center [650, 304] width 96 height 52
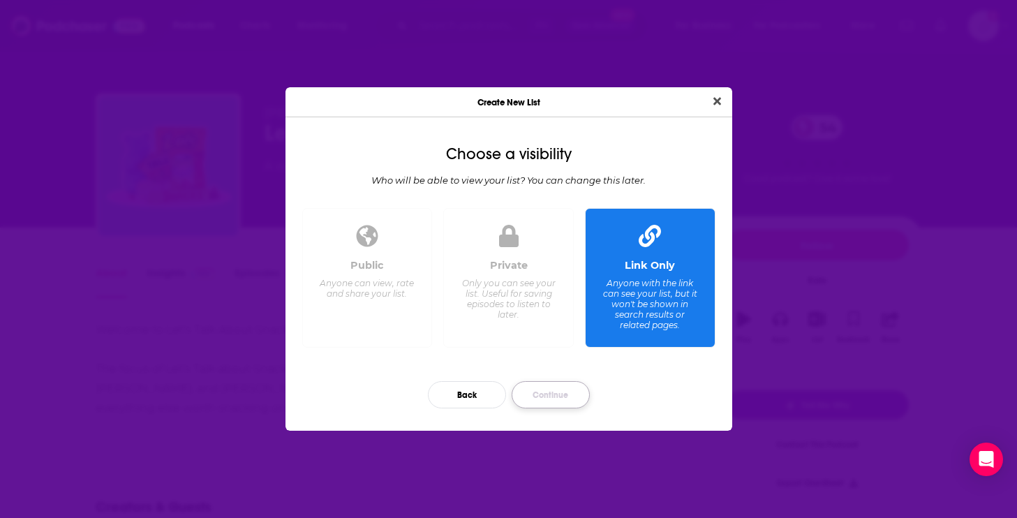
click at [549, 397] on button "Continue" at bounding box center [551, 394] width 78 height 27
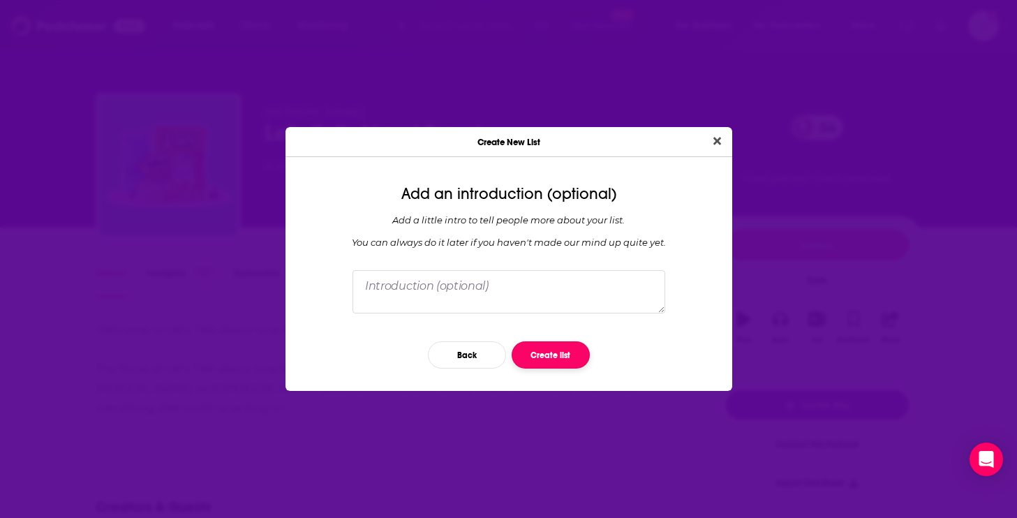
click at [559, 349] on button "Create list" at bounding box center [551, 354] width 78 height 27
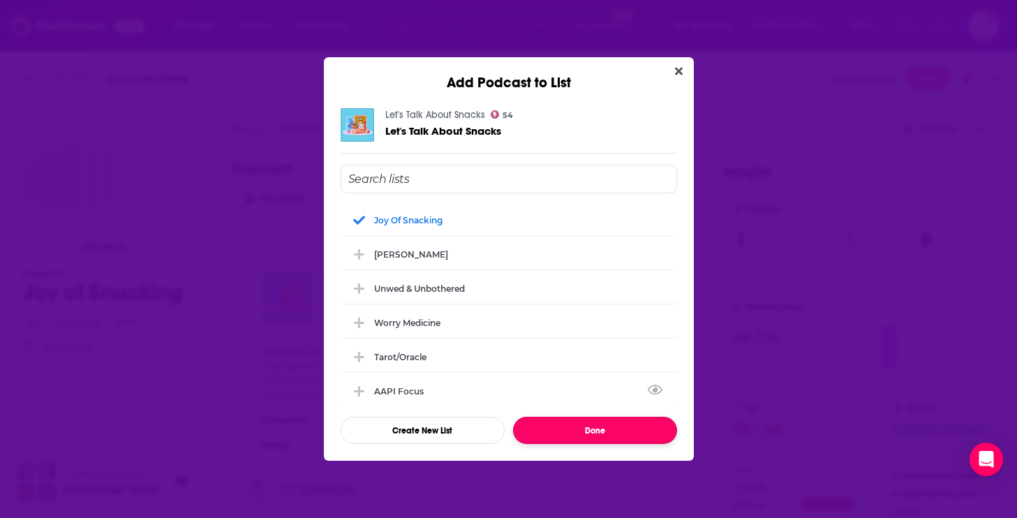
click at [591, 427] on button "Done" at bounding box center [595, 430] width 164 height 27
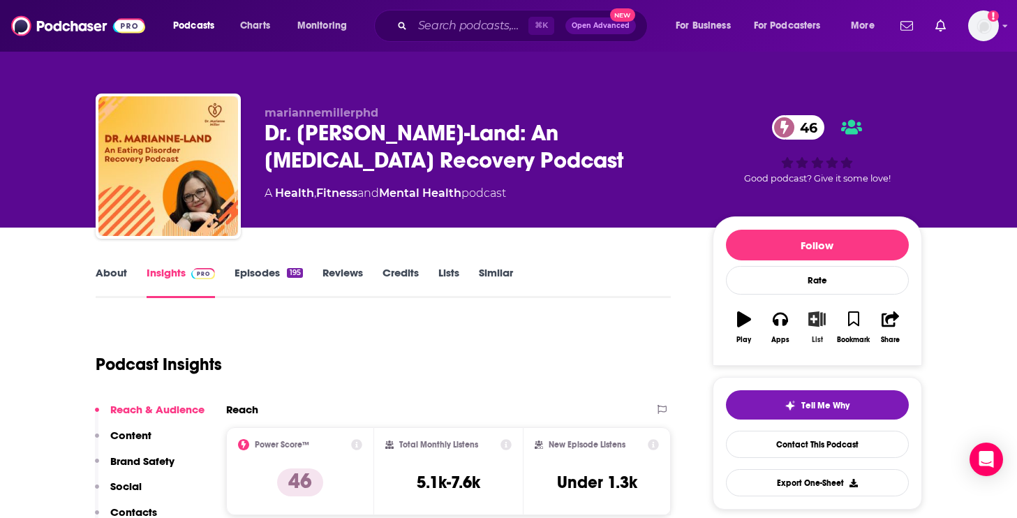
click at [818, 322] on icon "button" at bounding box center [817, 318] width 17 height 15
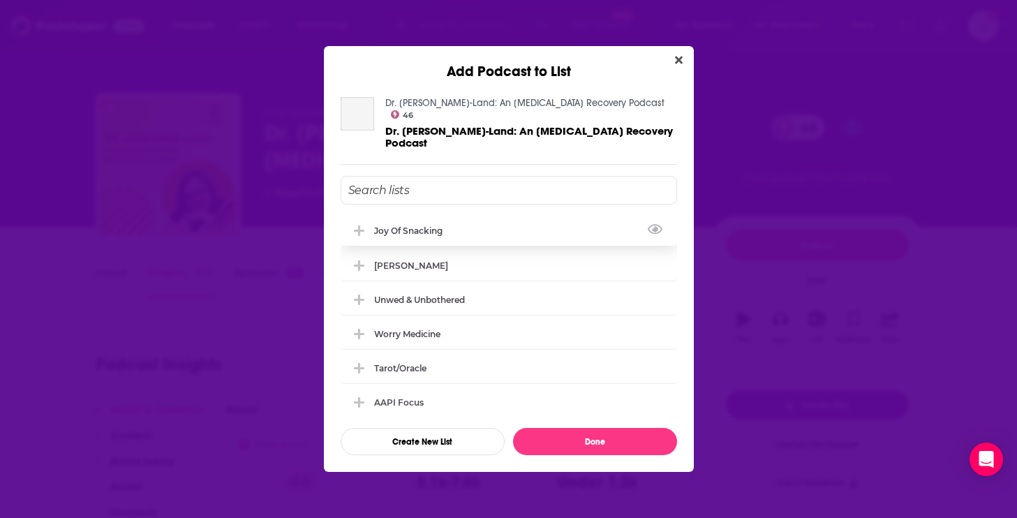
click at [527, 219] on div "Joy of Snacking" at bounding box center [509, 230] width 337 height 31
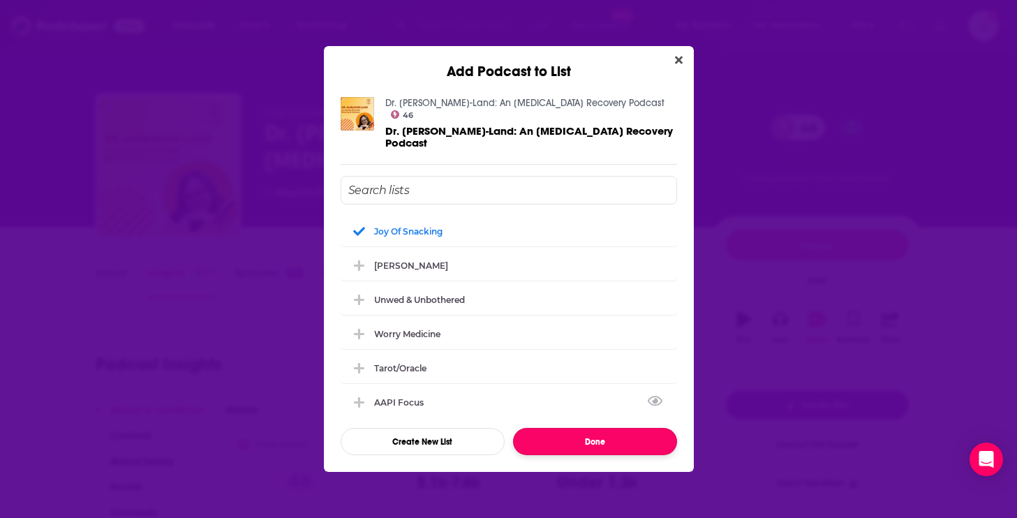
click at [589, 428] on button "Done" at bounding box center [595, 441] width 164 height 27
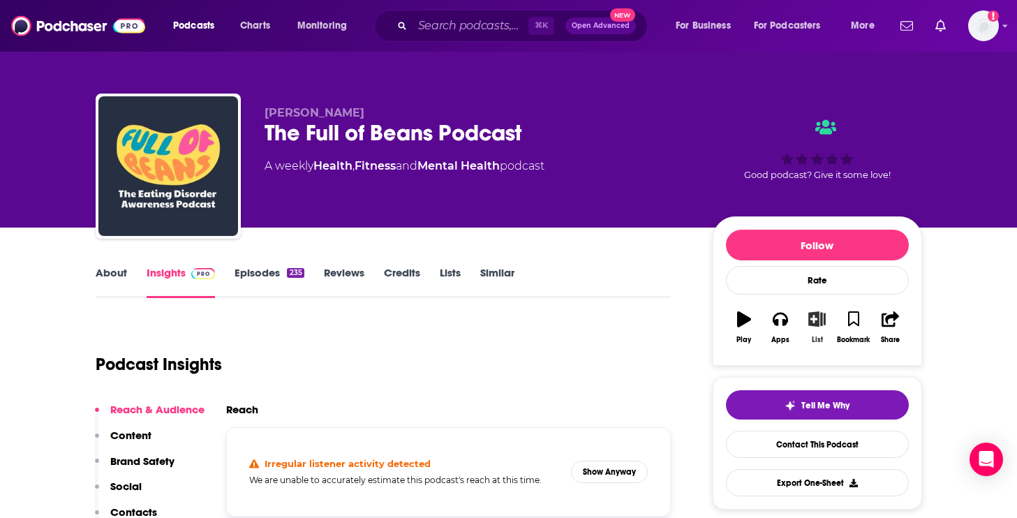
click at [815, 322] on icon "button" at bounding box center [817, 318] width 17 height 15
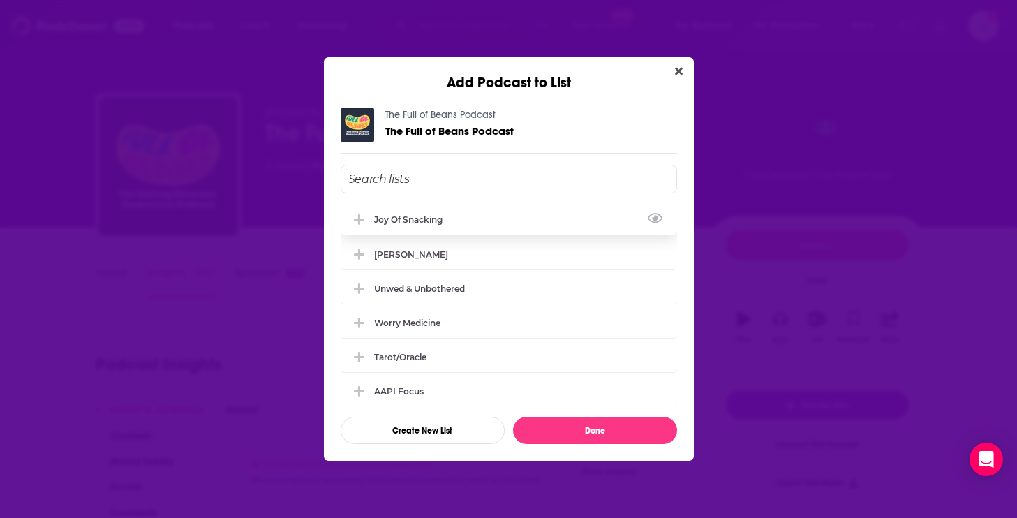
click at [518, 222] on div "Joy of Snacking" at bounding box center [509, 219] width 337 height 31
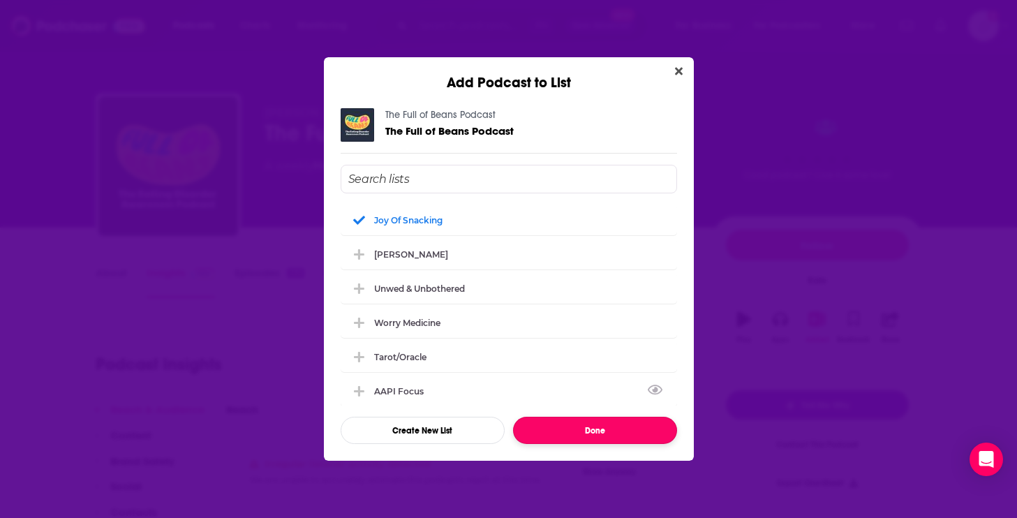
click at [589, 435] on button "Done" at bounding box center [595, 430] width 164 height 27
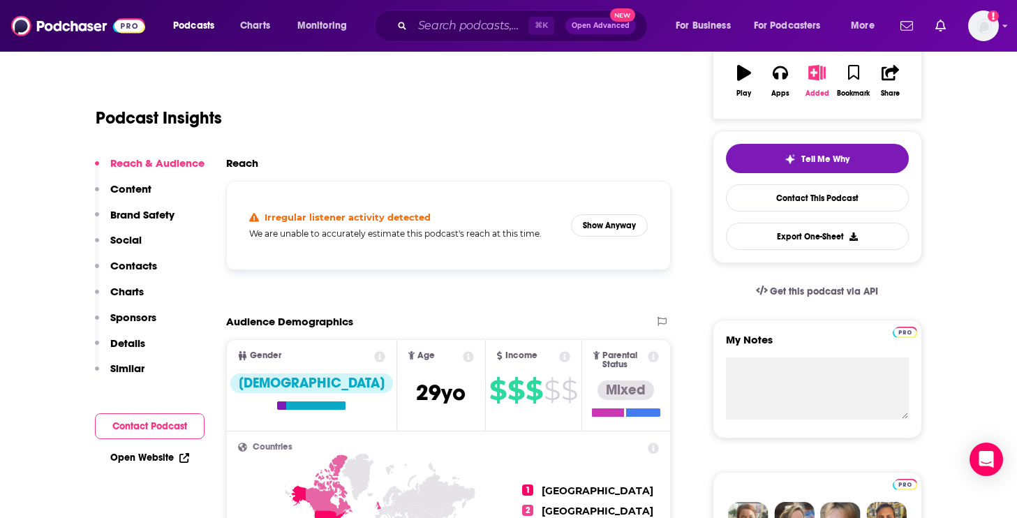
scroll to position [245, 0]
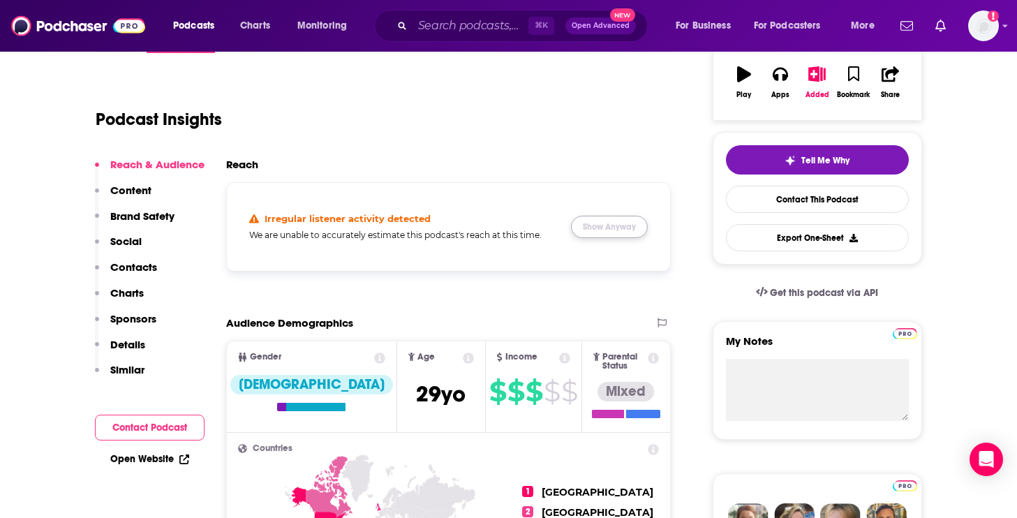
click at [606, 223] on button "Show Anyway" at bounding box center [609, 227] width 77 height 22
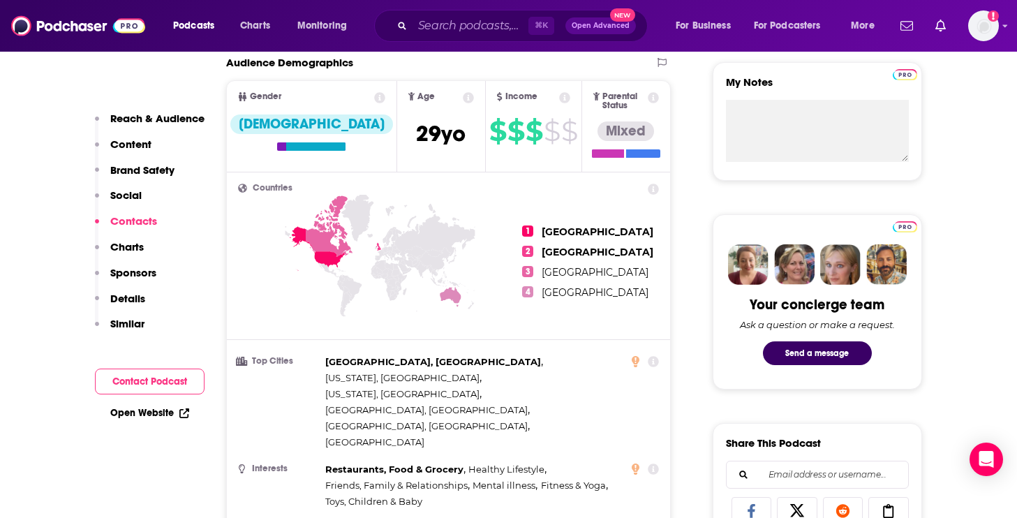
scroll to position [0, 0]
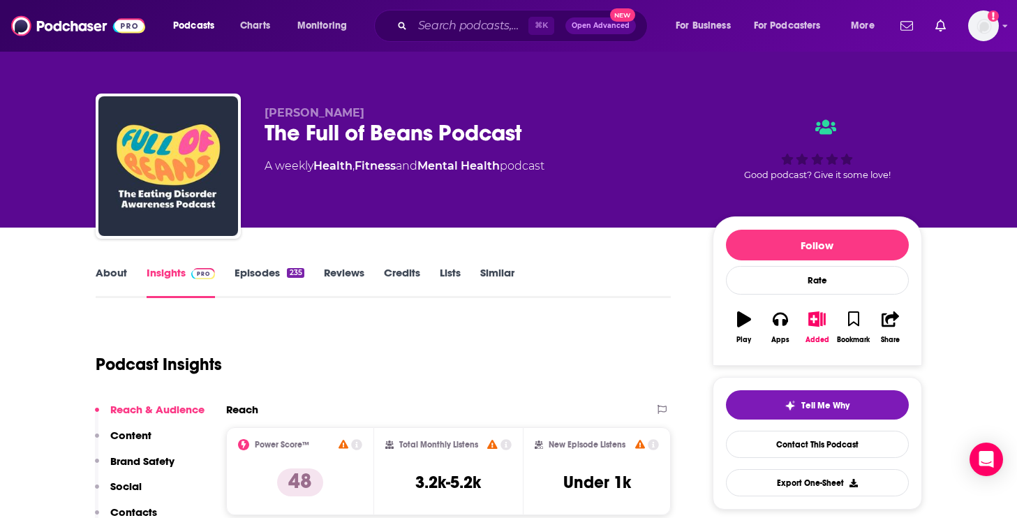
click at [118, 286] on link "About" at bounding box center [111, 282] width 31 height 32
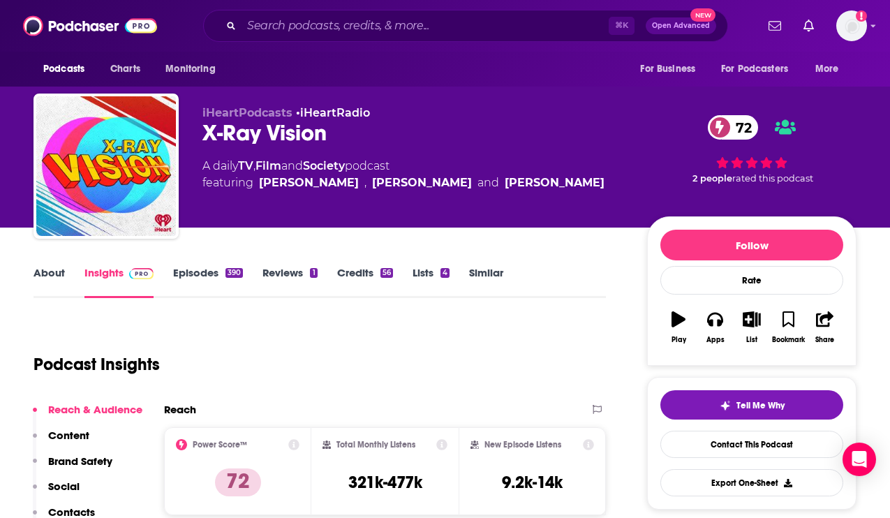
click at [49, 267] on link "About" at bounding box center [49, 282] width 31 height 32
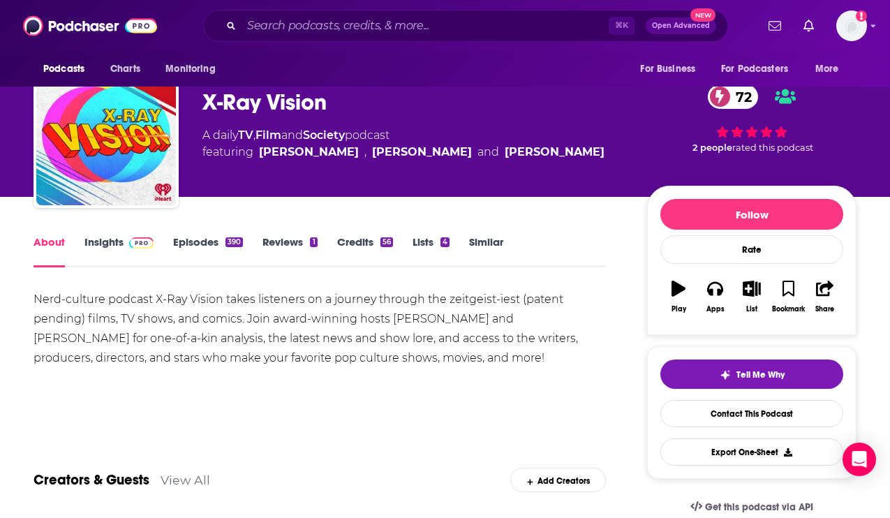
scroll to position [42, 0]
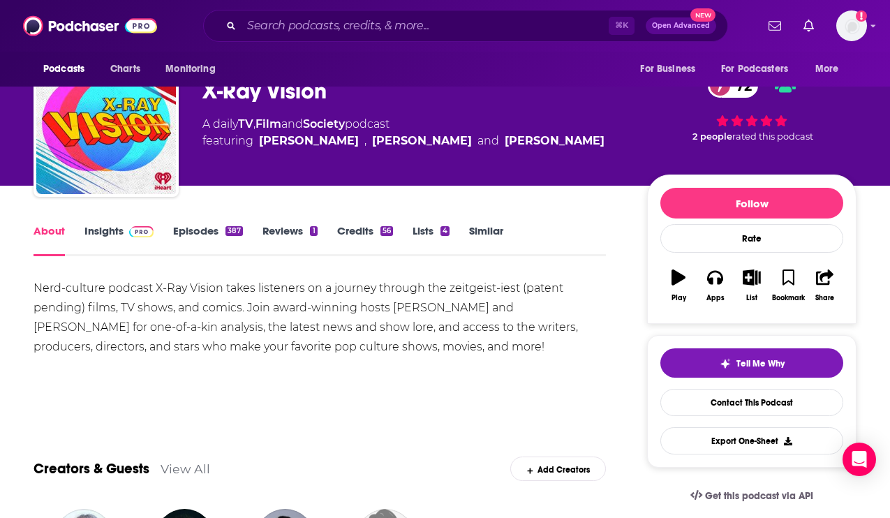
click at [193, 226] on link "Episodes 387" at bounding box center [208, 240] width 70 height 32
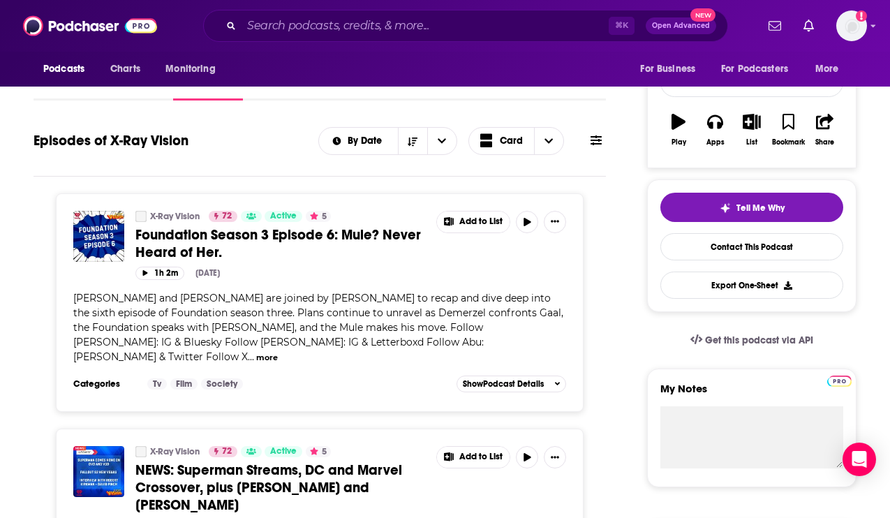
scroll to position [237, 0]
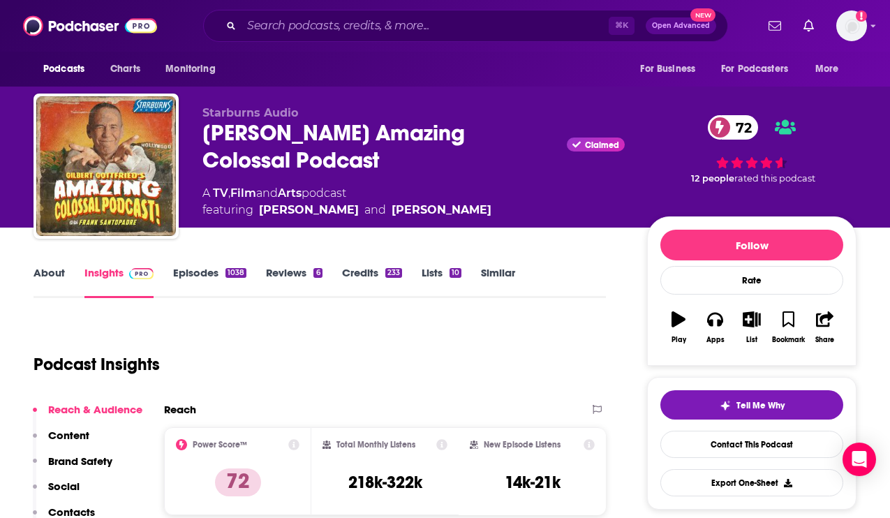
click at [45, 286] on link "About" at bounding box center [49, 282] width 31 height 32
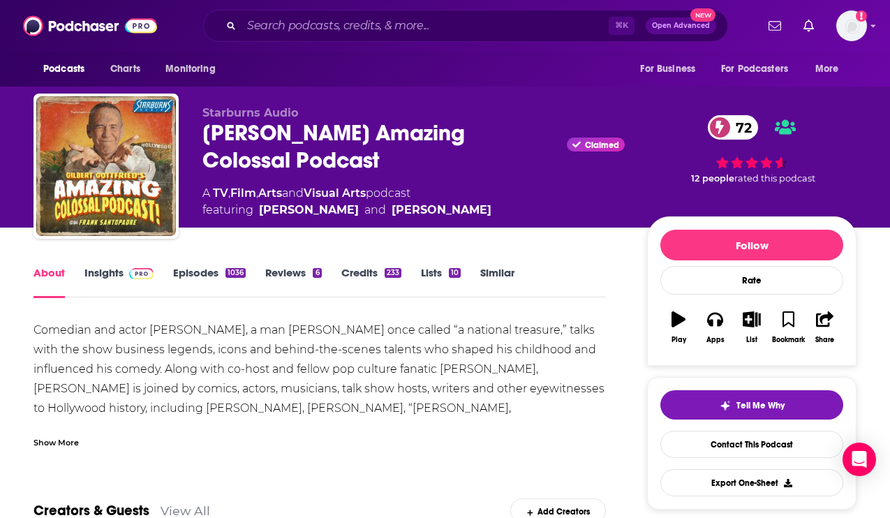
click at [55, 439] on div "Show More" at bounding box center [56, 441] width 45 height 13
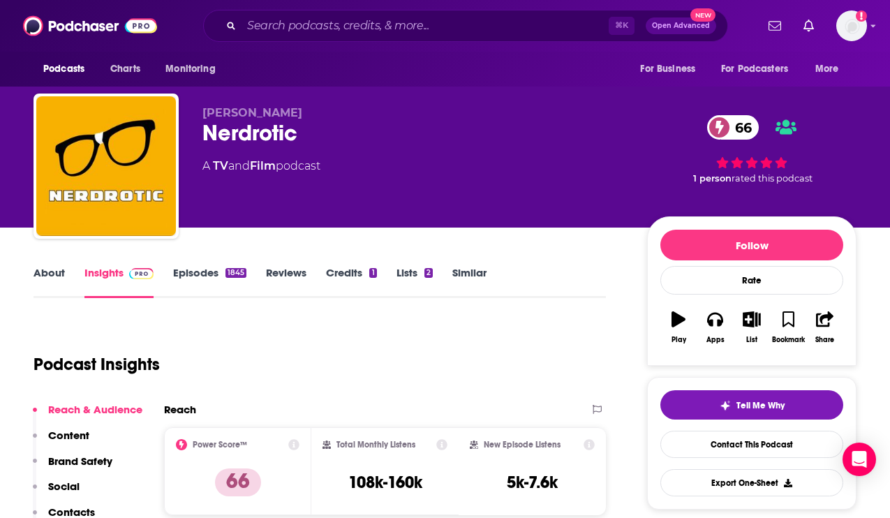
click at [47, 272] on link "About" at bounding box center [49, 282] width 31 height 32
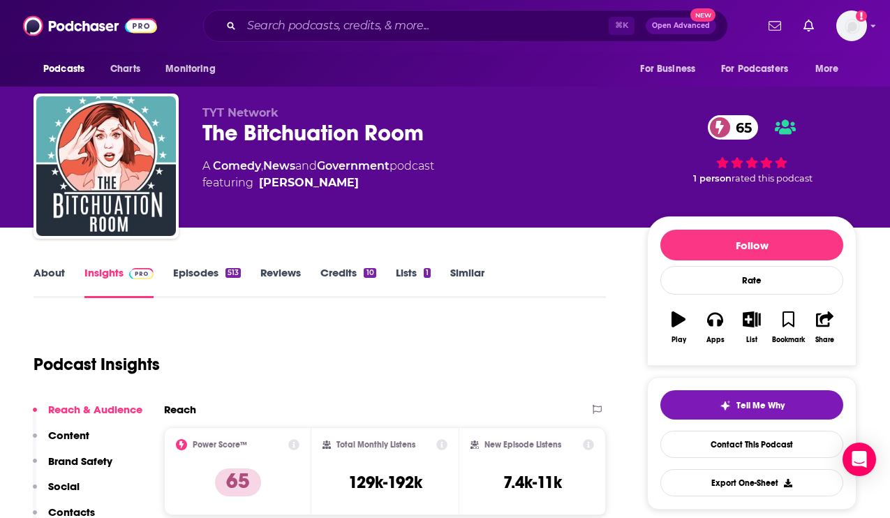
click at [54, 272] on link "About" at bounding box center [49, 282] width 31 height 32
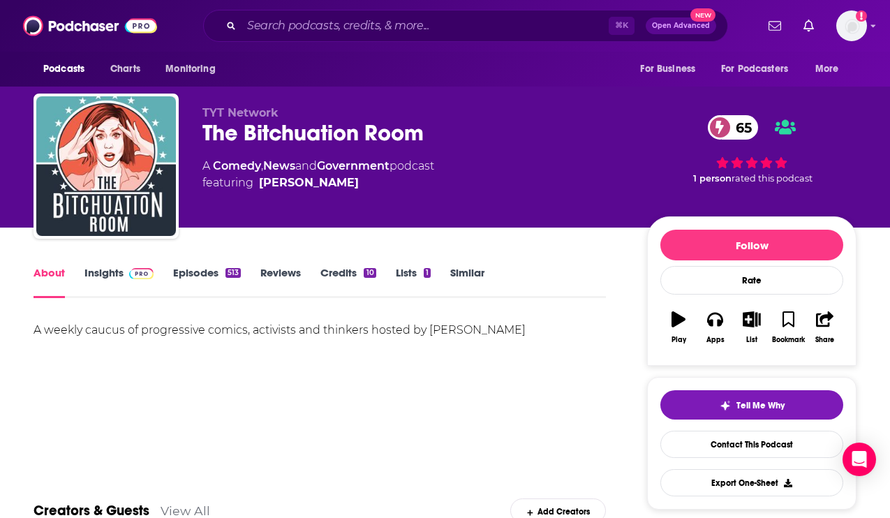
click at [110, 332] on div "A weekly caucus of progressive comics, activists and thinkers hosted by [PERSON…" at bounding box center [320, 330] width 573 height 20
copy div "caucus"
click at [108, 271] on link "Insights" at bounding box center [118, 282] width 69 height 32
